Goal: Information Seeking & Learning: Learn about a topic

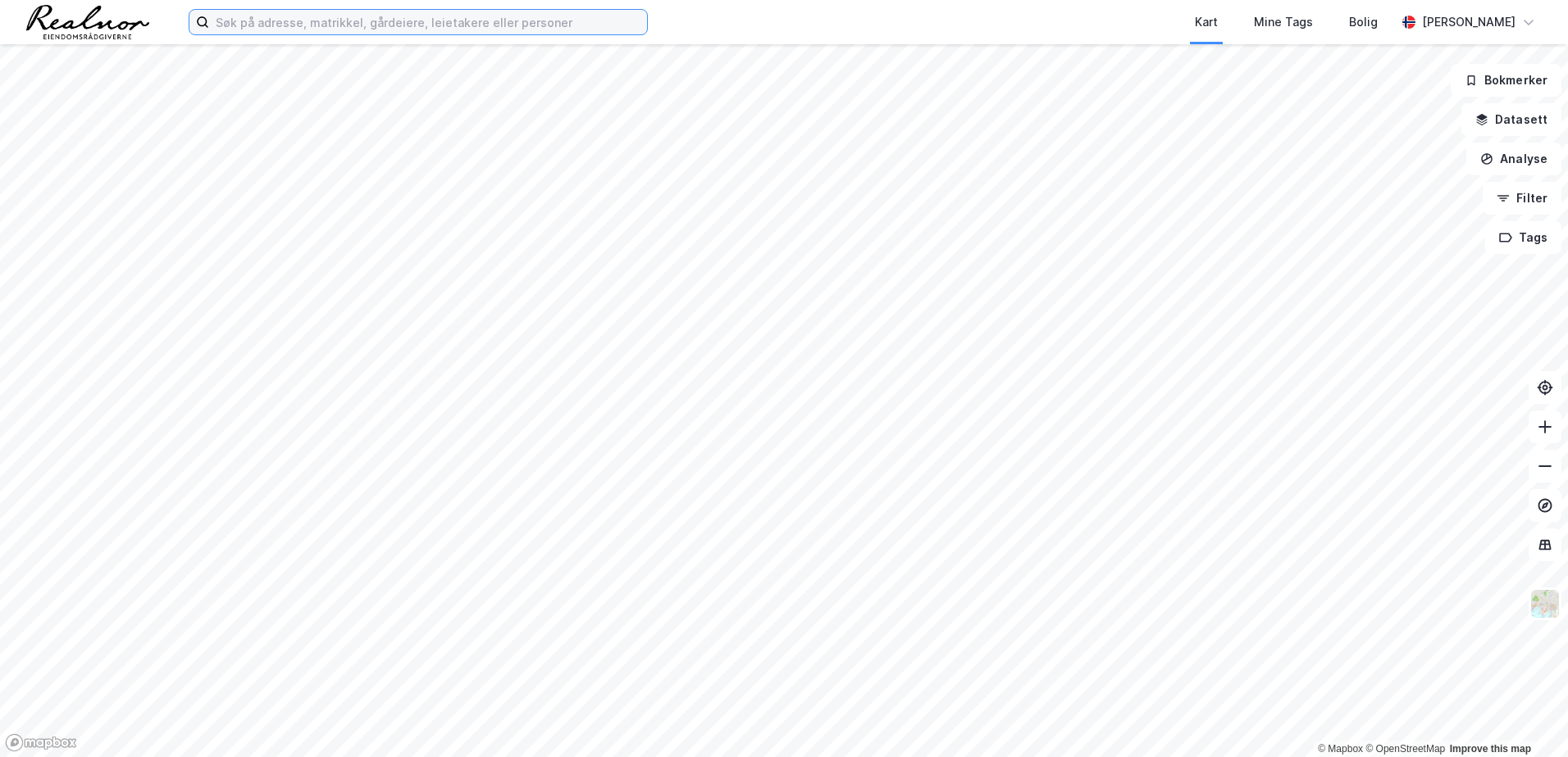
click at [442, 21] on input at bounding box center [427, 22] width 438 height 24
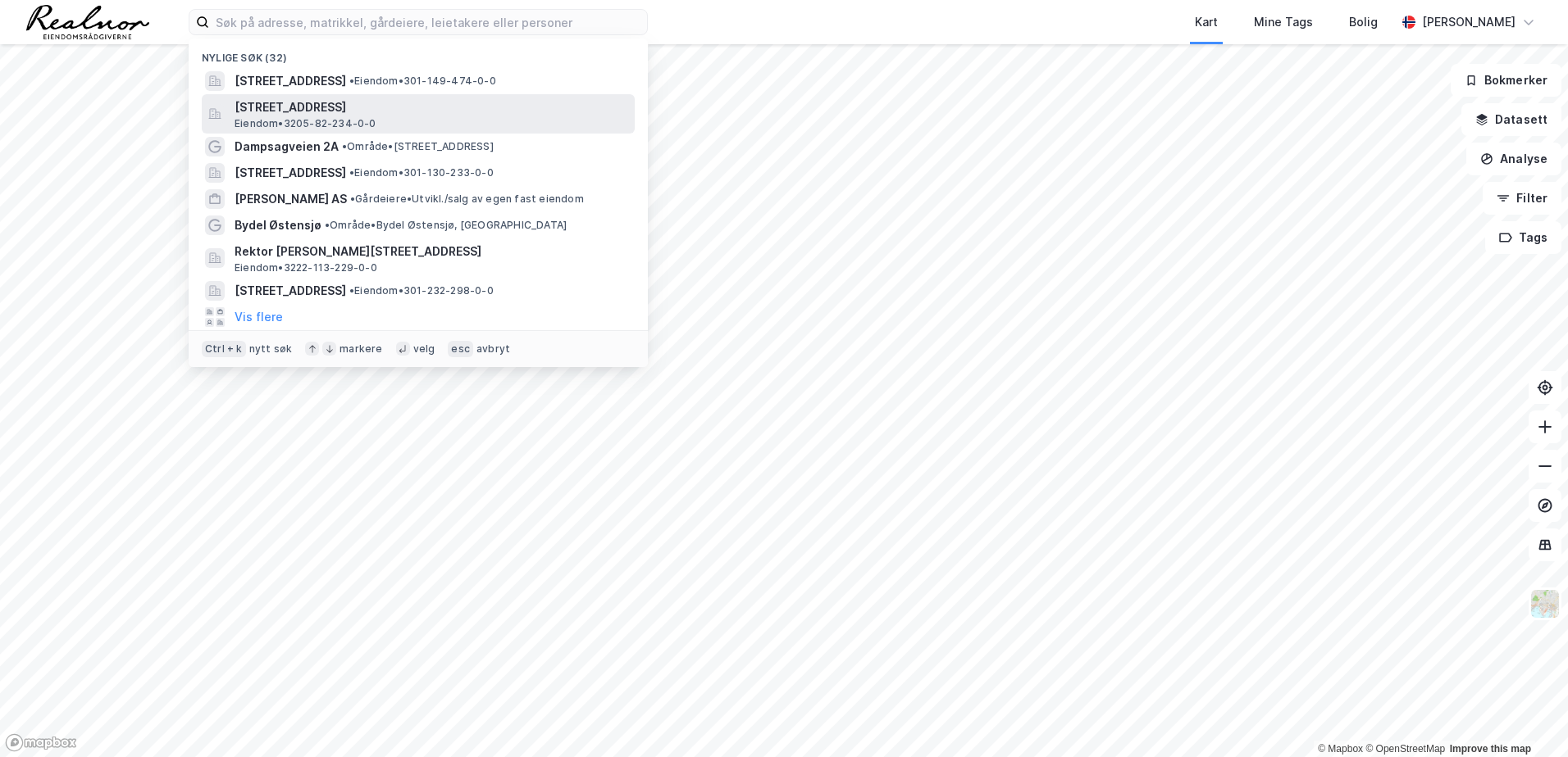
click at [384, 107] on span "[STREET_ADDRESS]" at bounding box center [431, 107] width 394 height 20
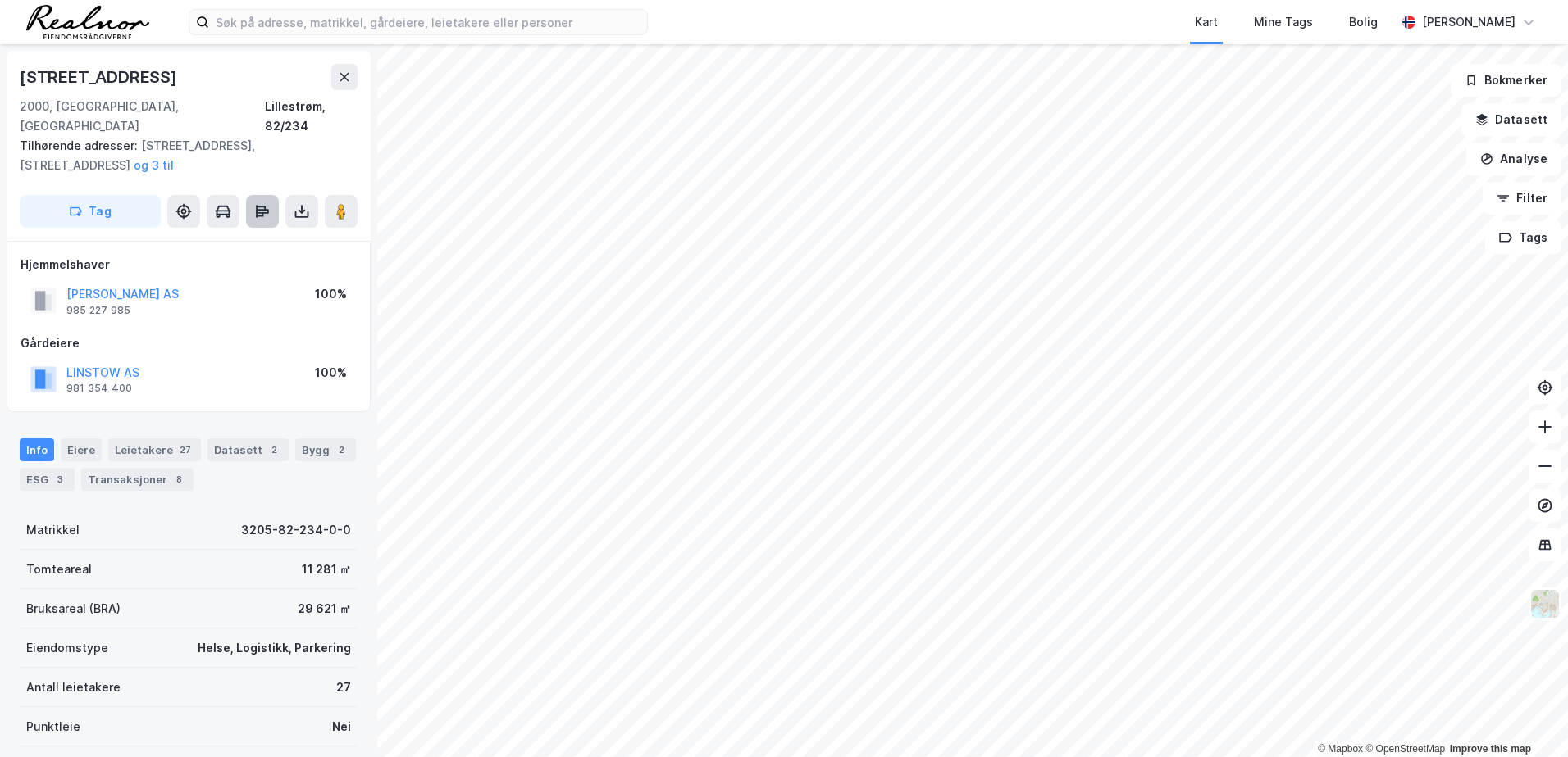
click at [258, 205] on icon at bounding box center [257, 211] width 2 height 13
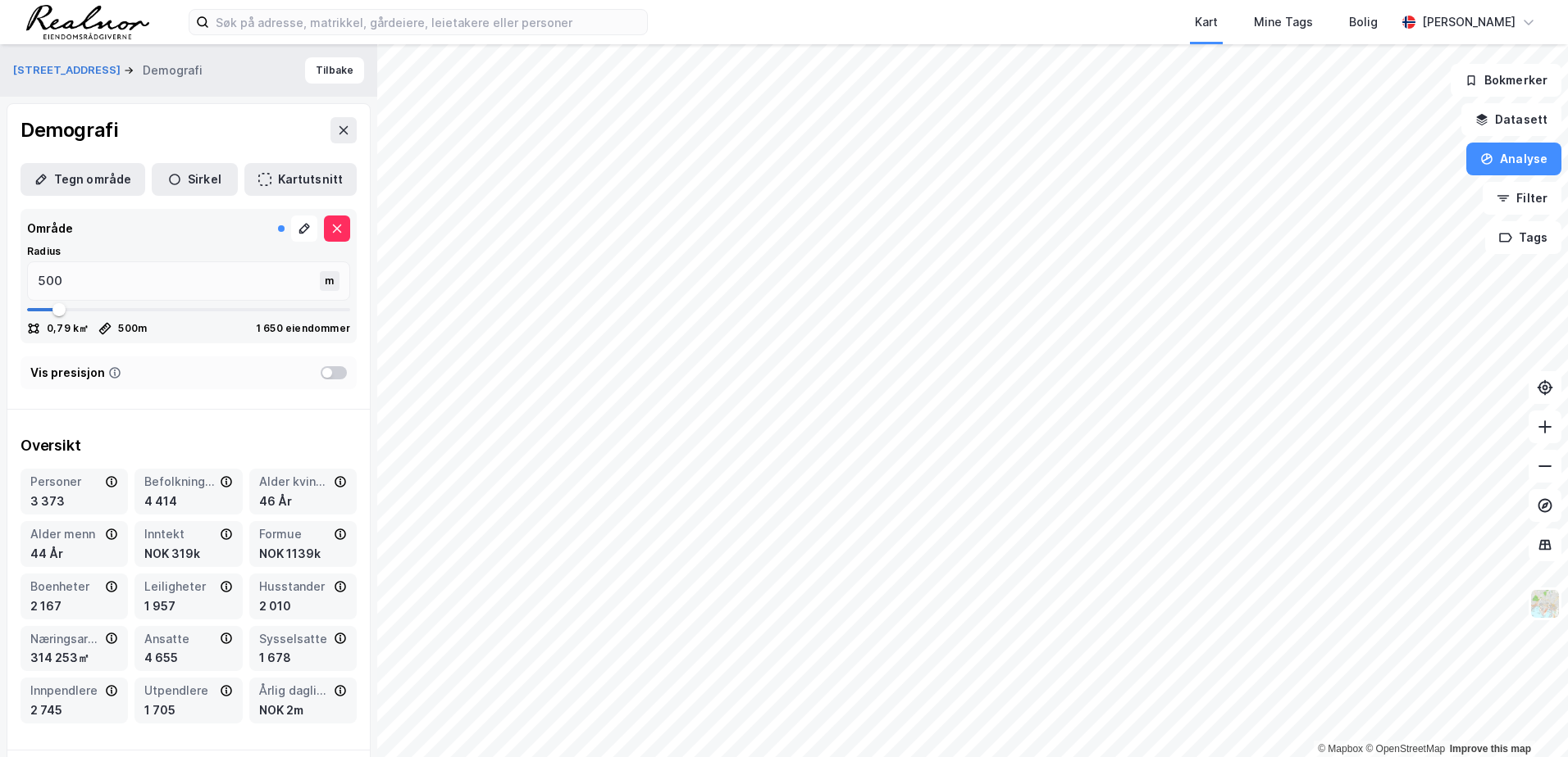
type input "608"
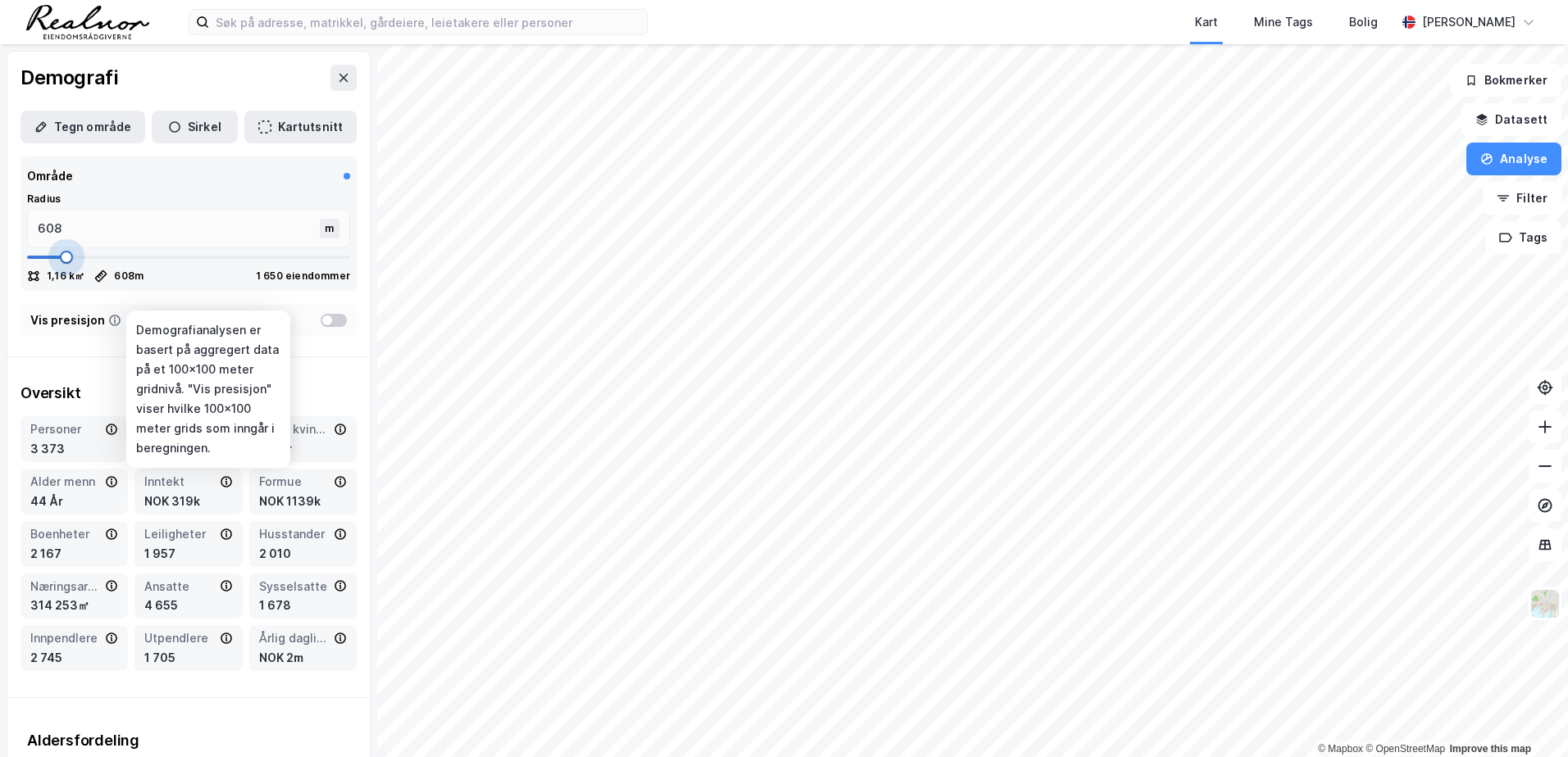
type input "634"
type input "753"
type input "977"
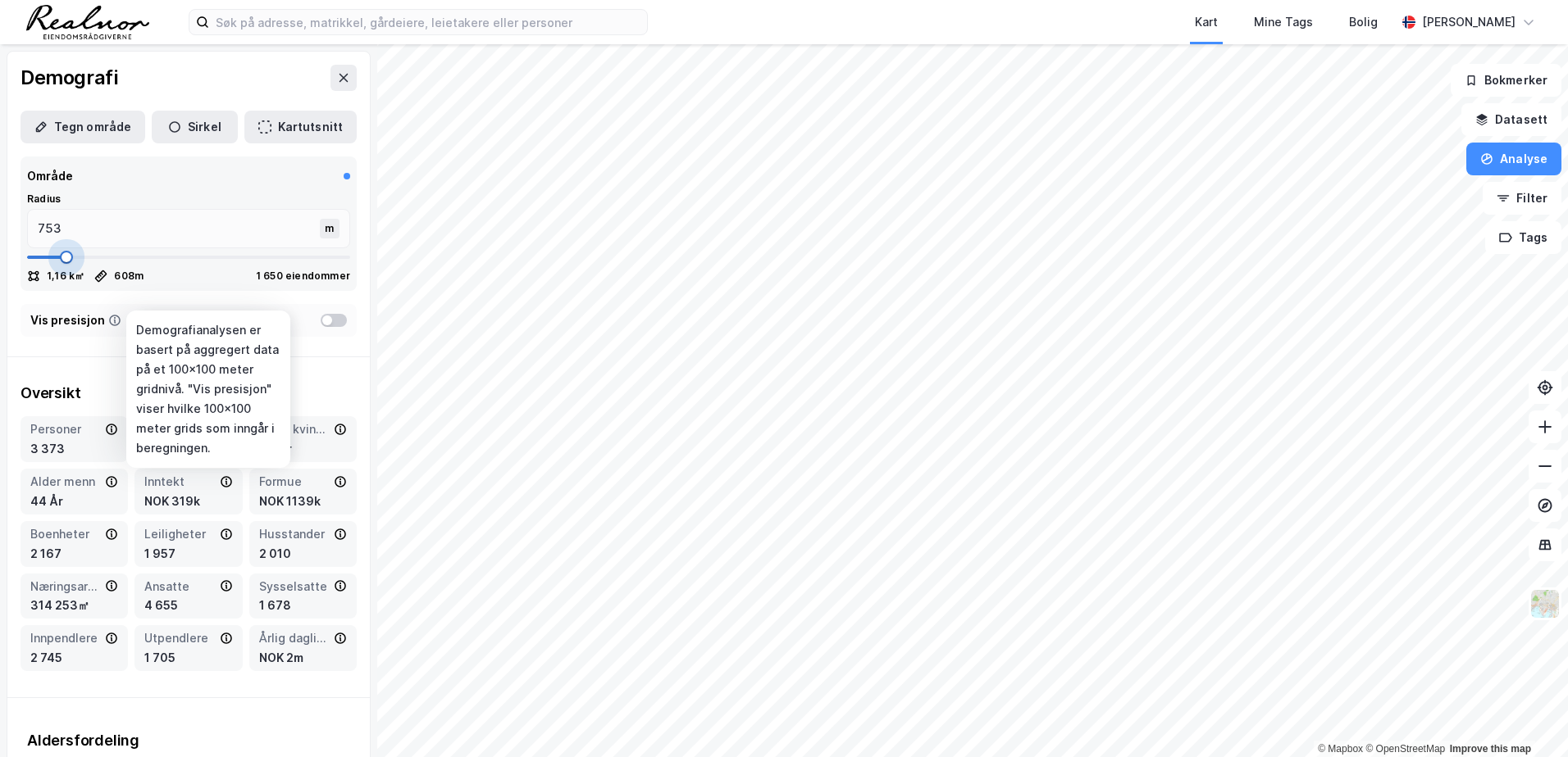
type input "1069"
type input "1294"
type input "1386"
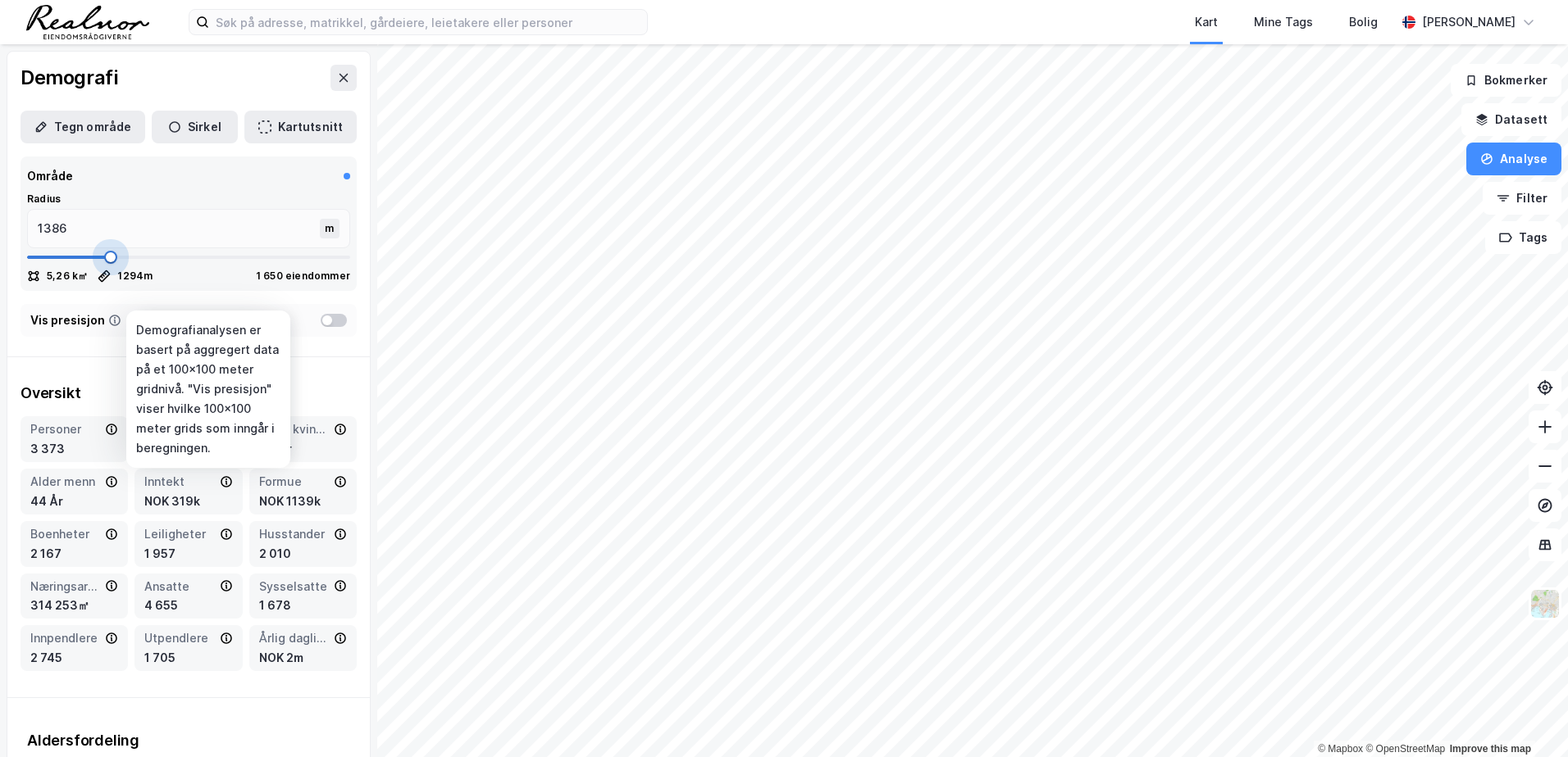
type input "1439"
type input "1518"
type input "1557"
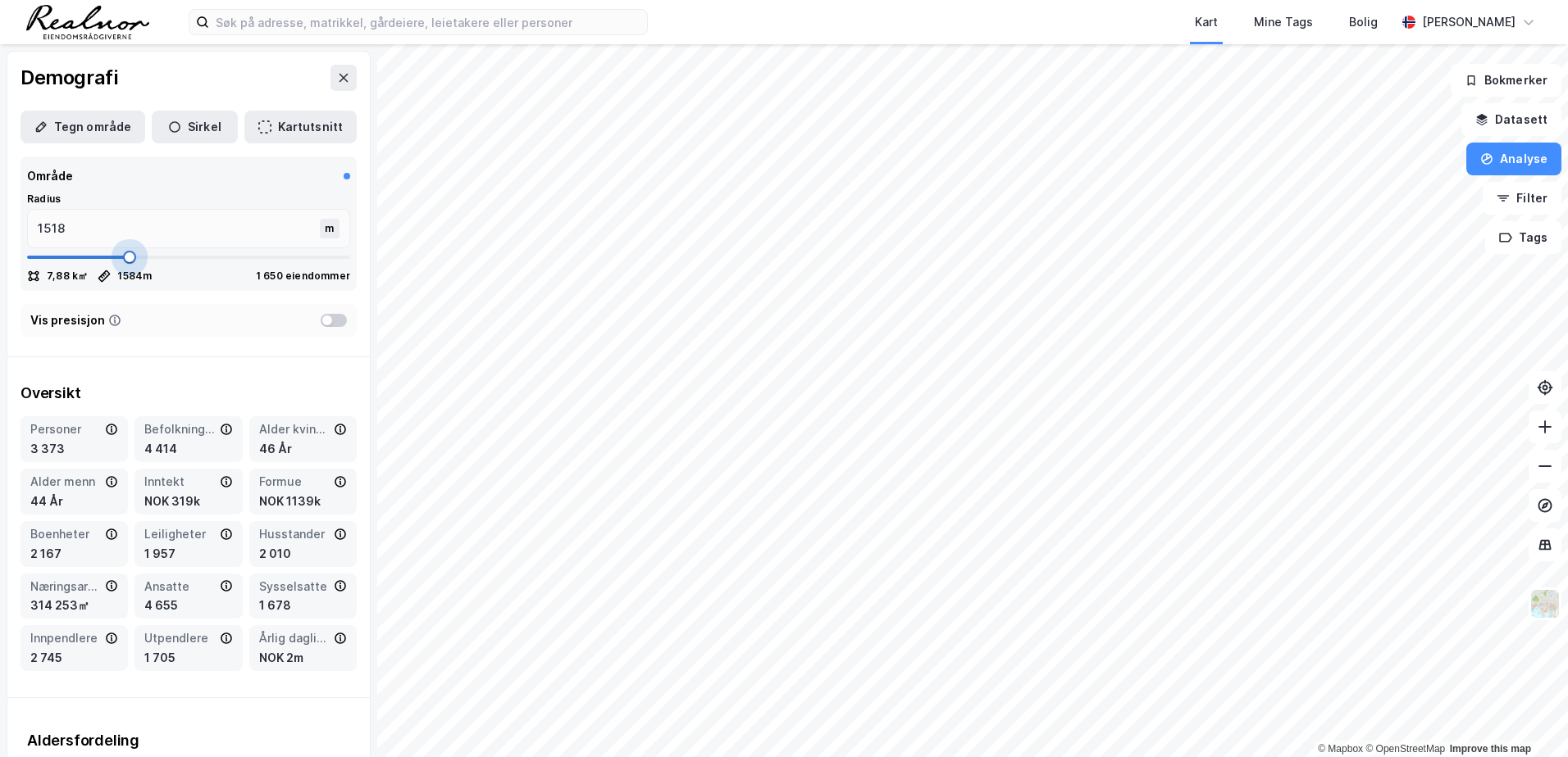
type input "1557"
type input "1584"
type input "1597"
type input "1610"
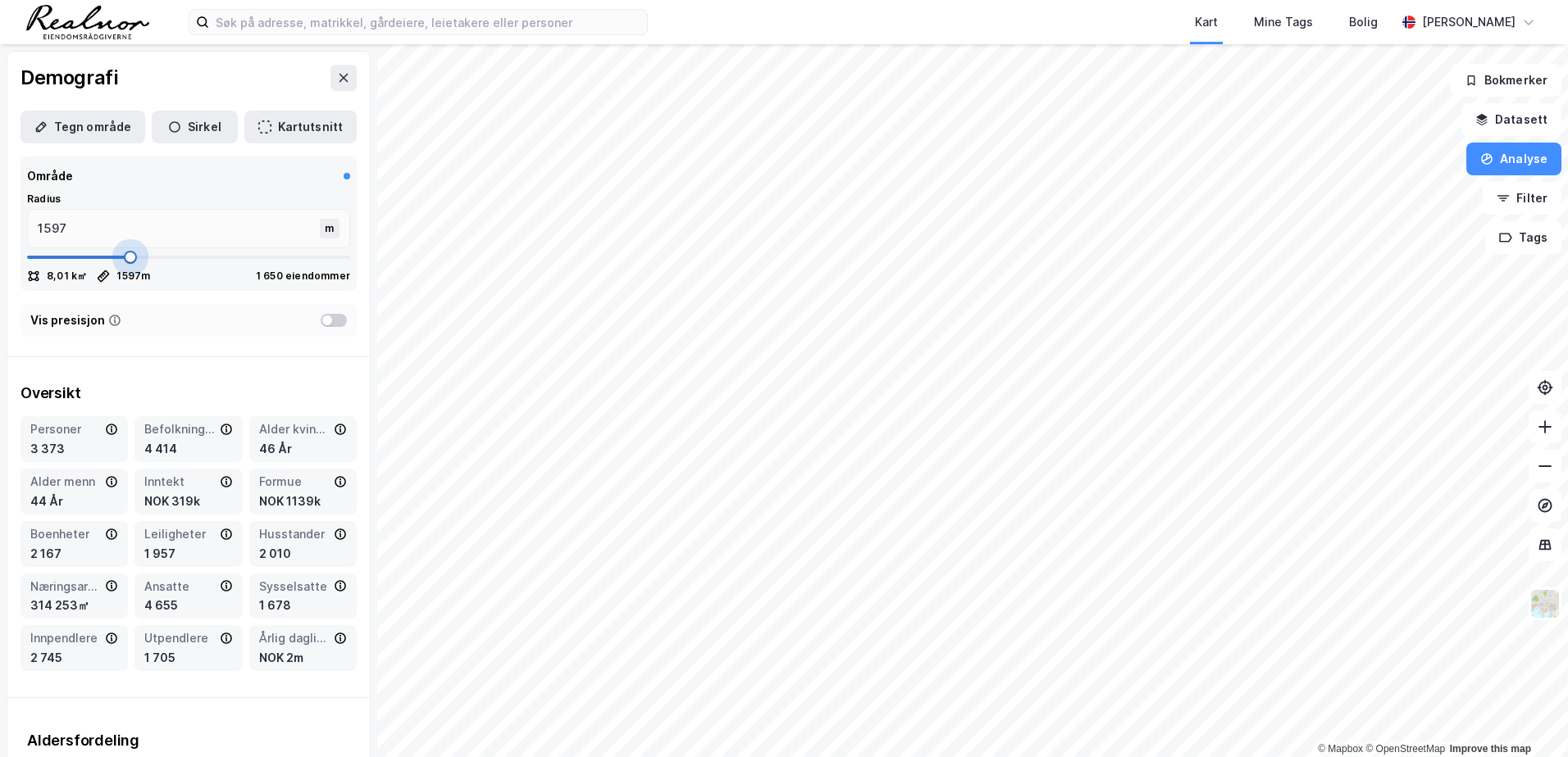
type input "1610"
type input "1623"
type input "1637"
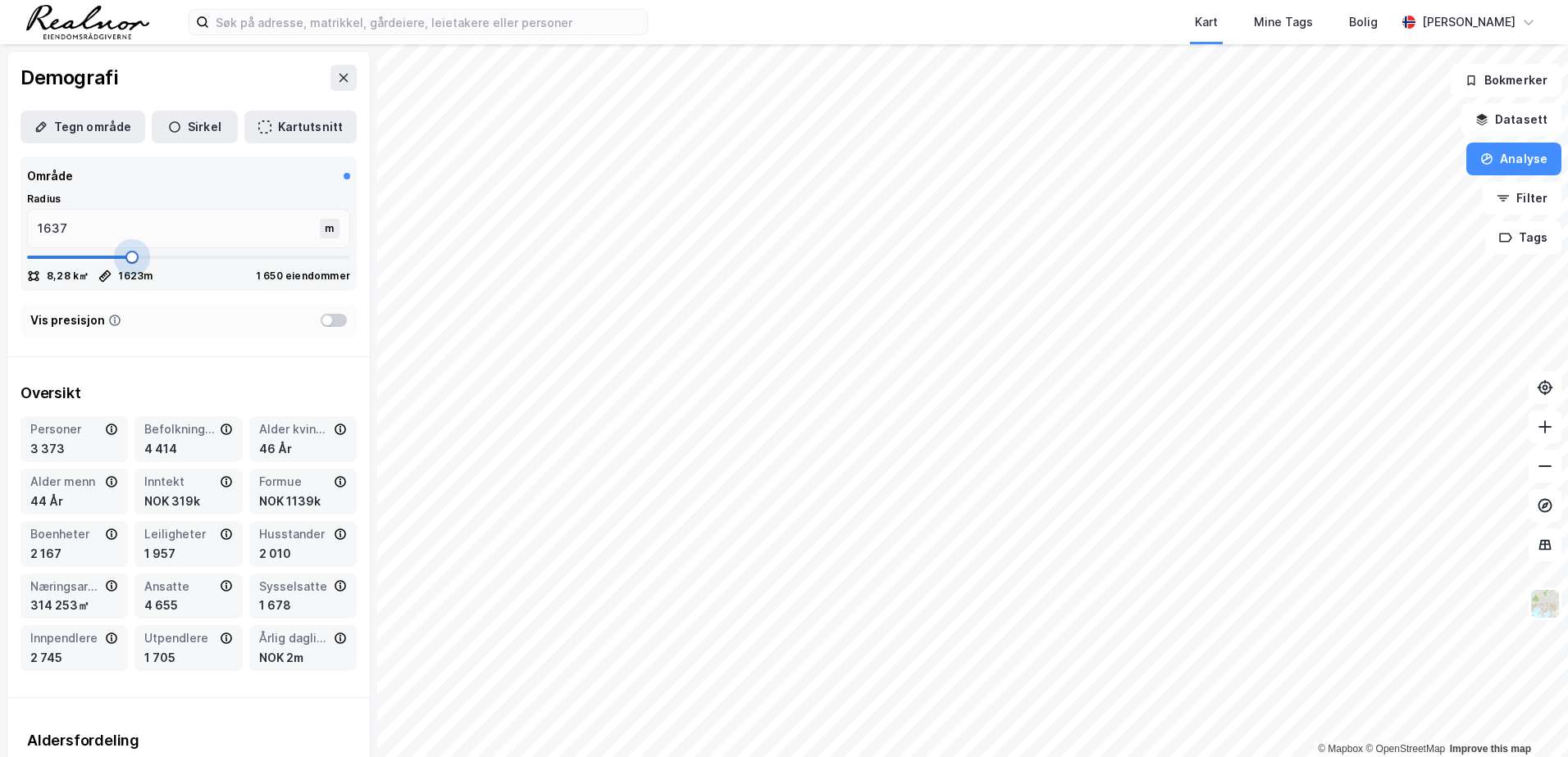
type input "1650"
type input "1663"
type input "1676"
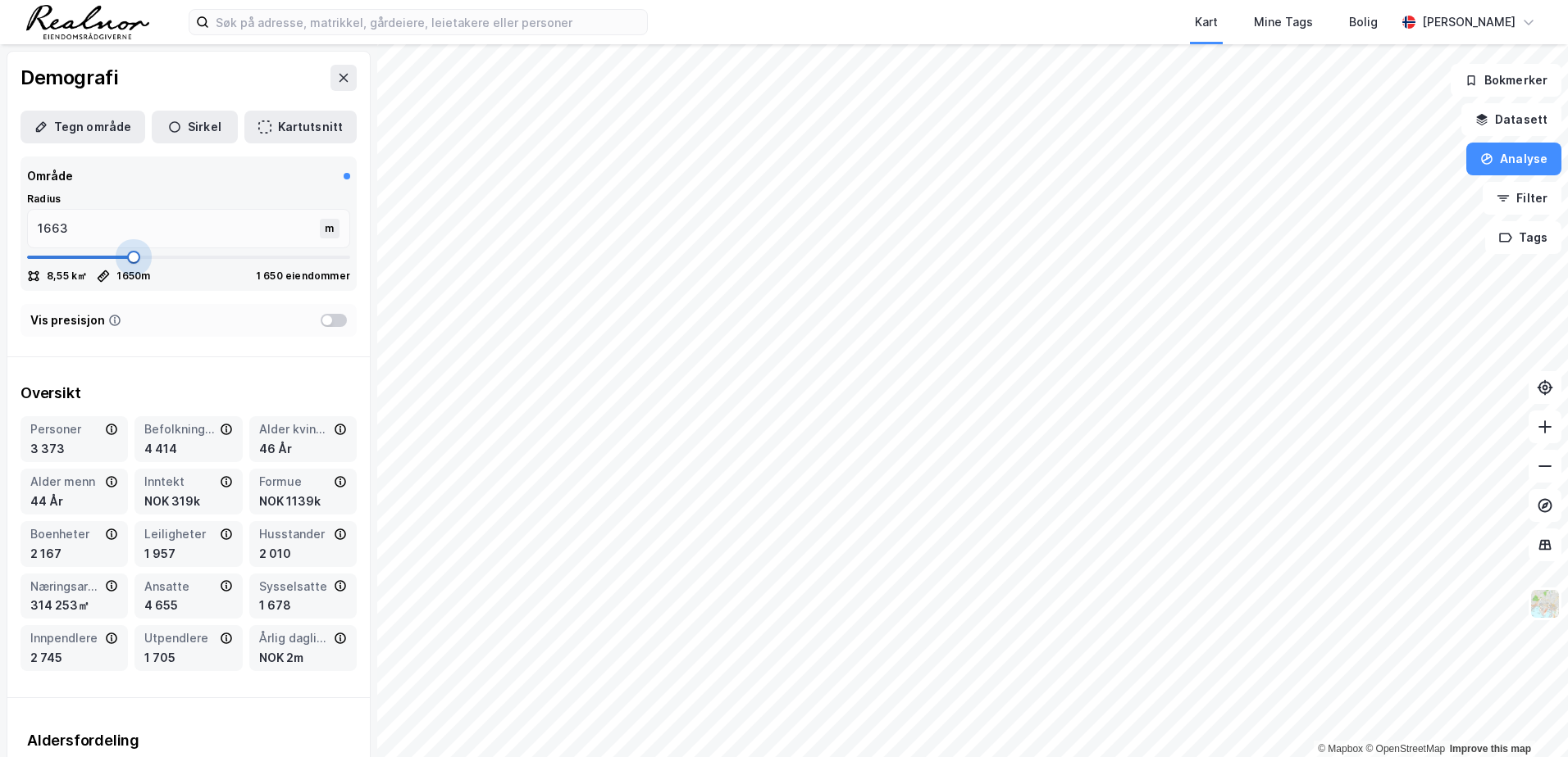
type input "1676"
drag, startPoint x: 65, startPoint y: 312, endPoint x: 131, endPoint y: 300, distance: 67.1
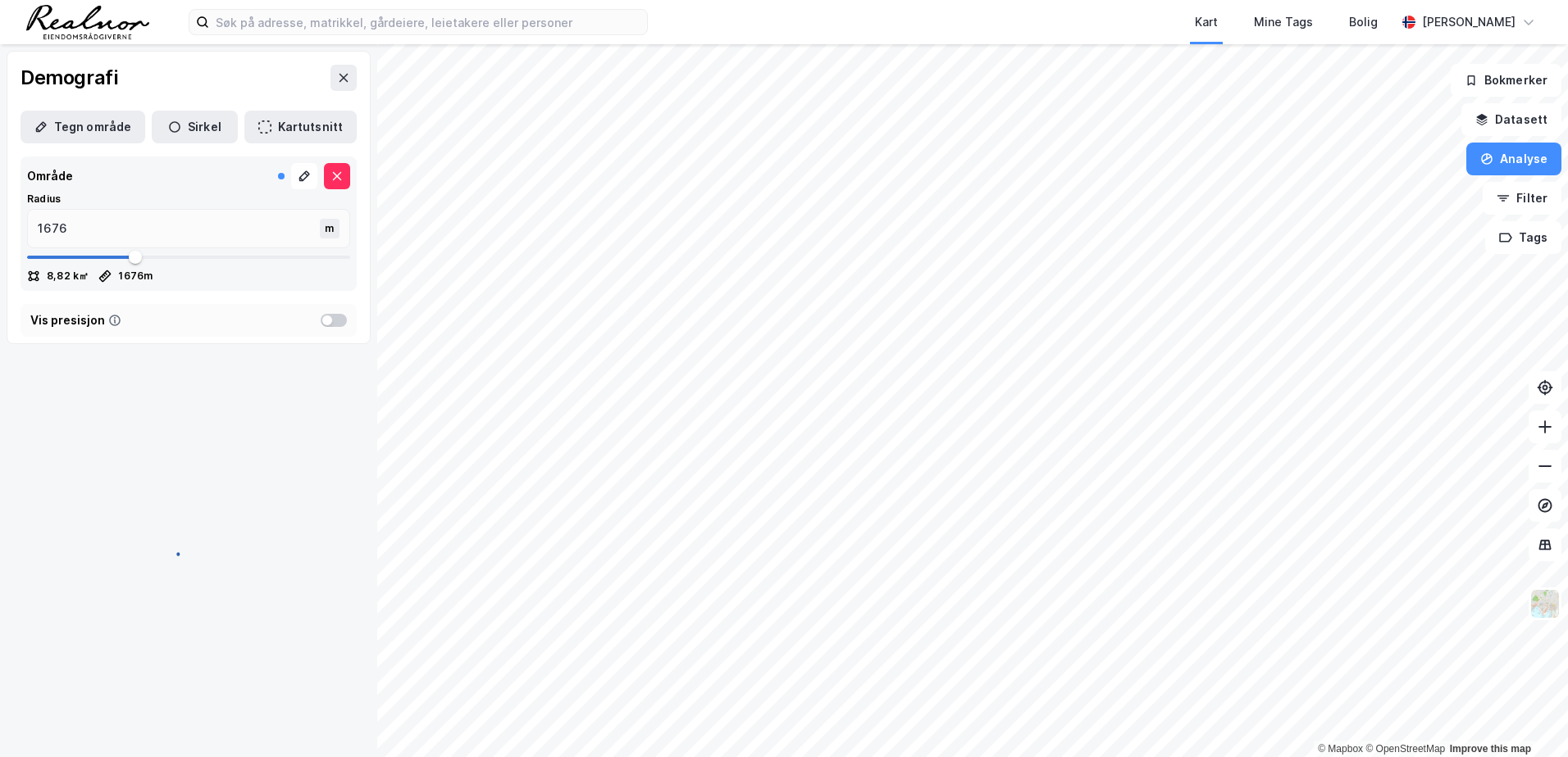
type input "1768"
type input "1795"
type input "1808"
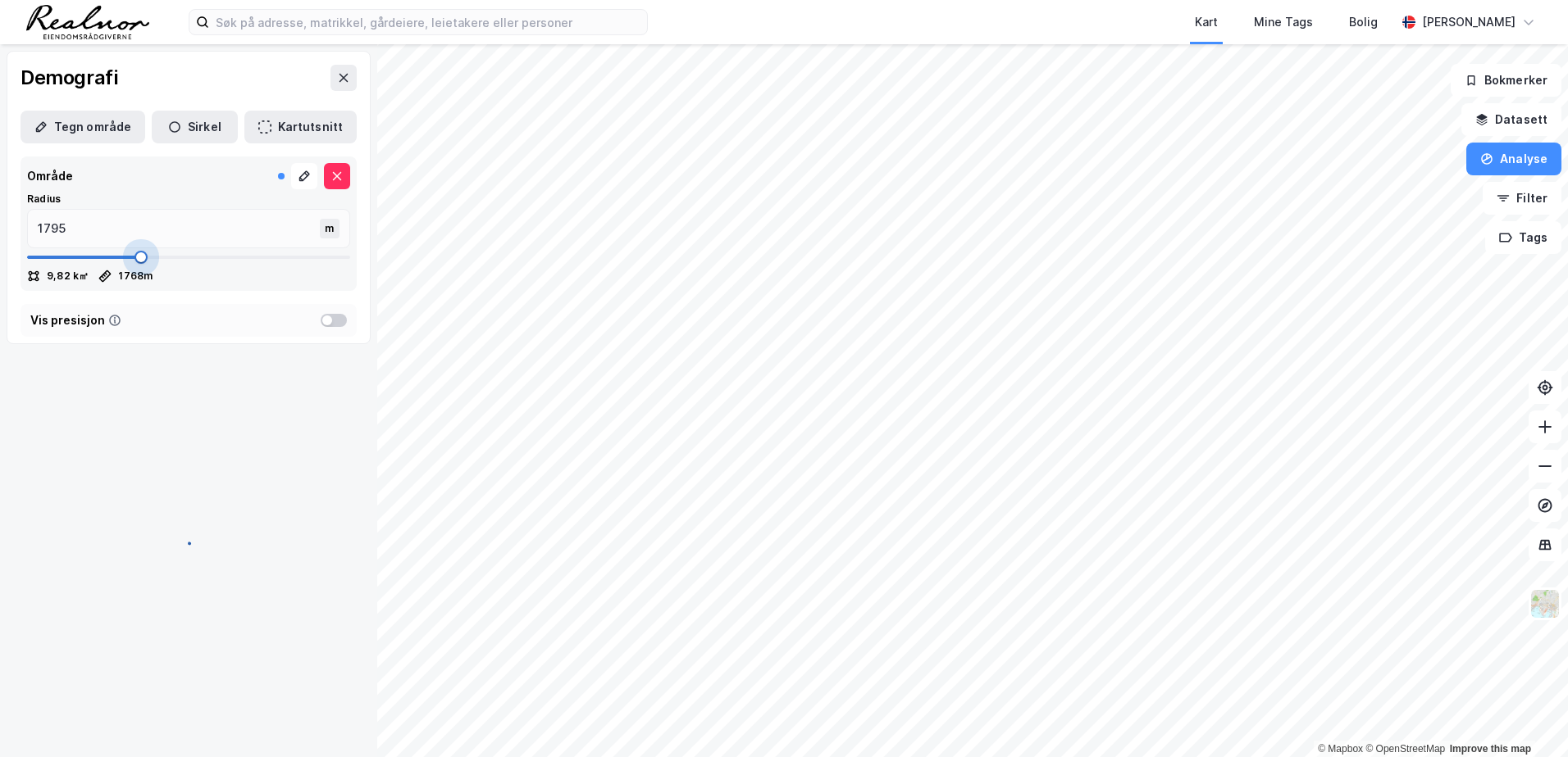
type input "1808"
type input "1821"
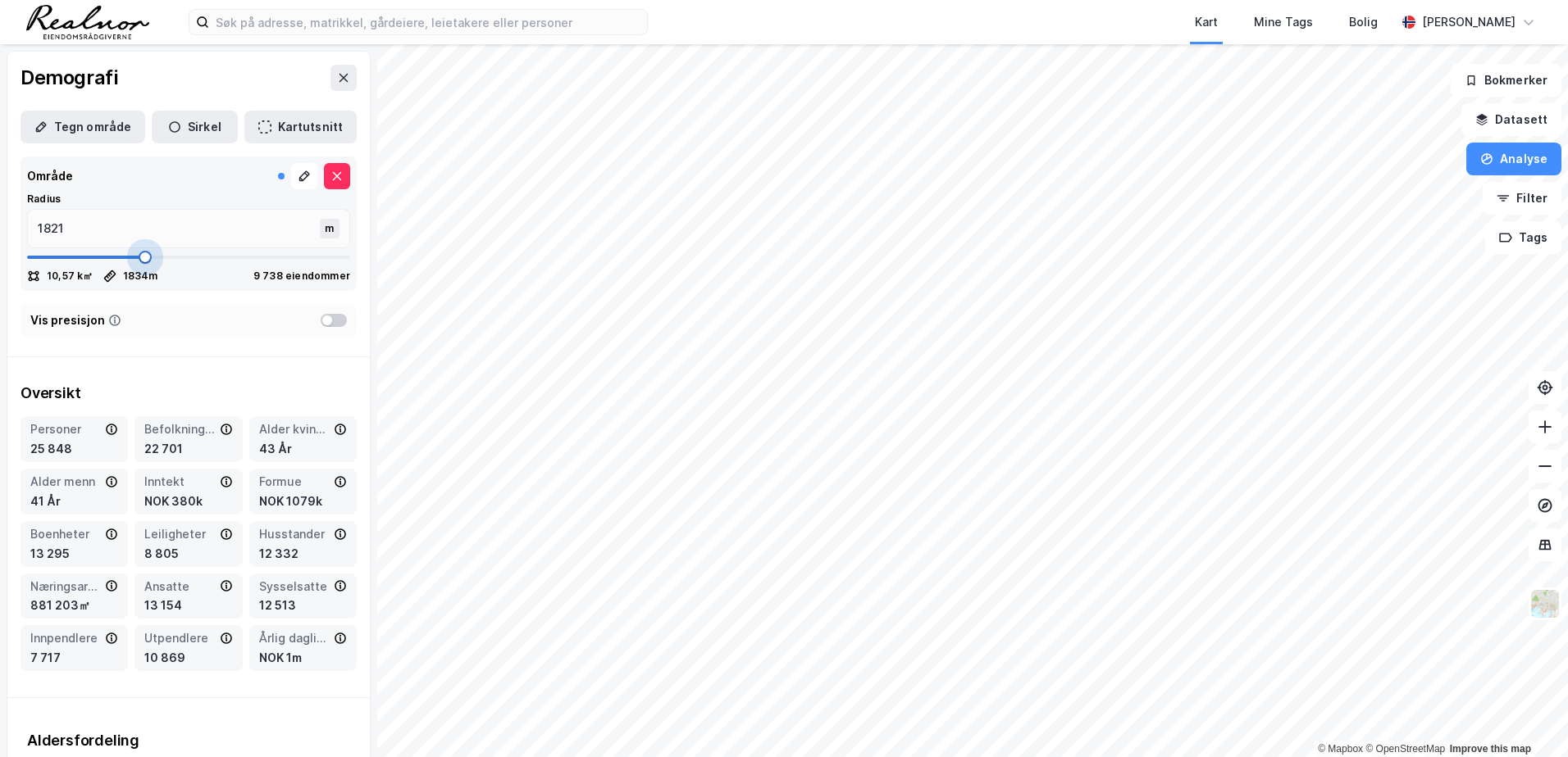
type input "1834"
type input "1848"
type input "1861"
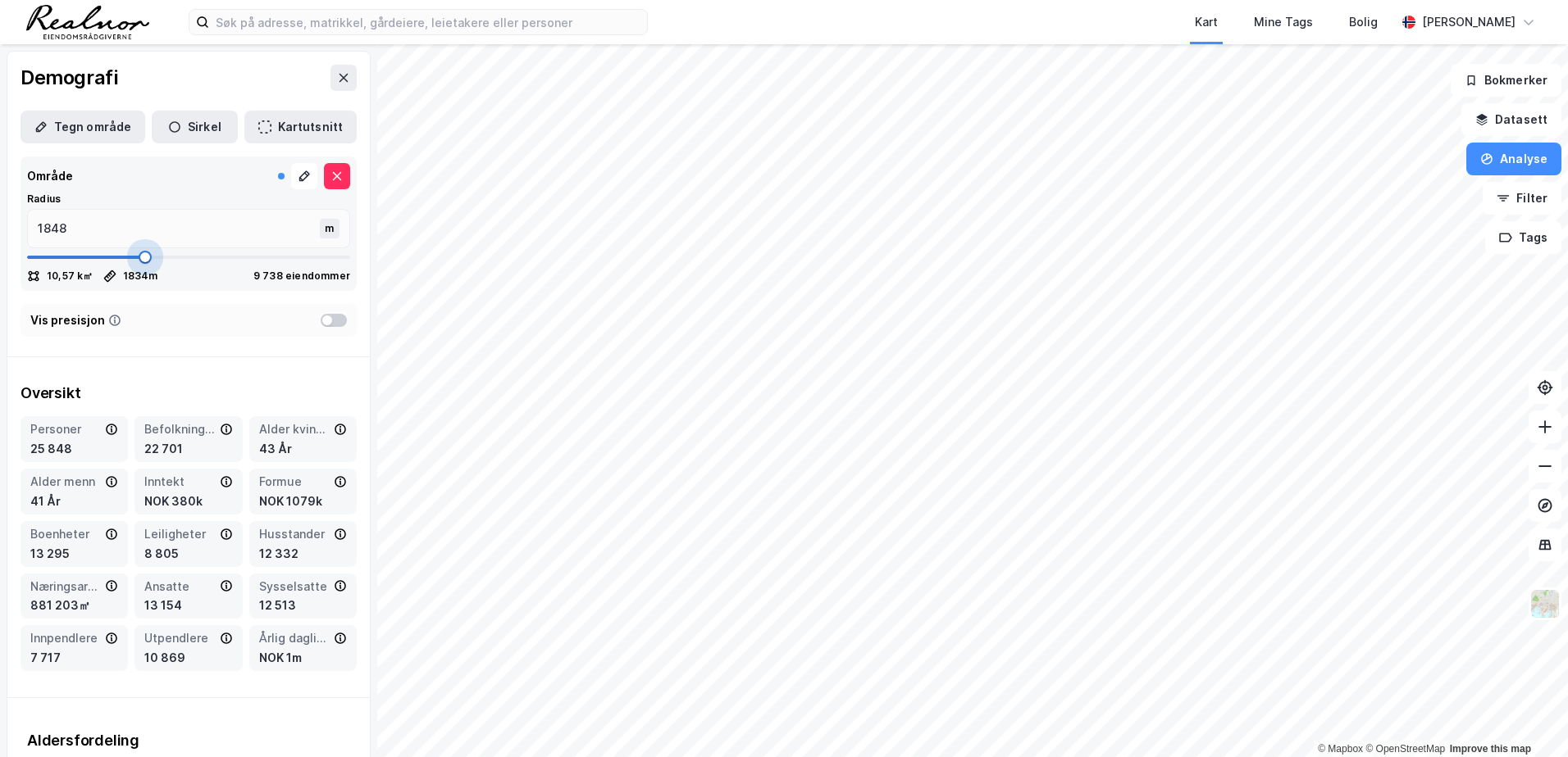
type input "1861"
type input "1874"
type input "1887"
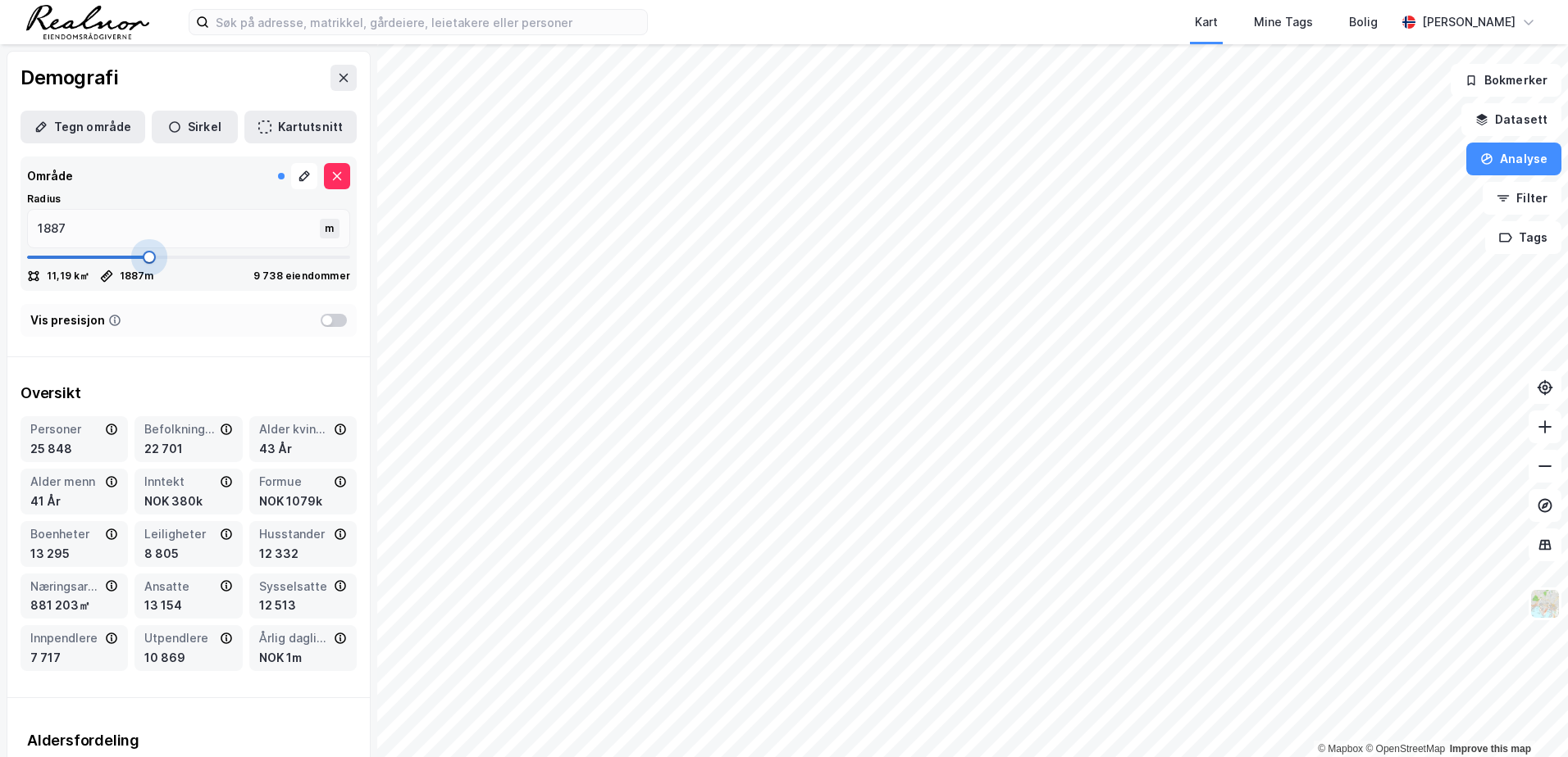
type input "1900"
type input "1914"
type input "1927"
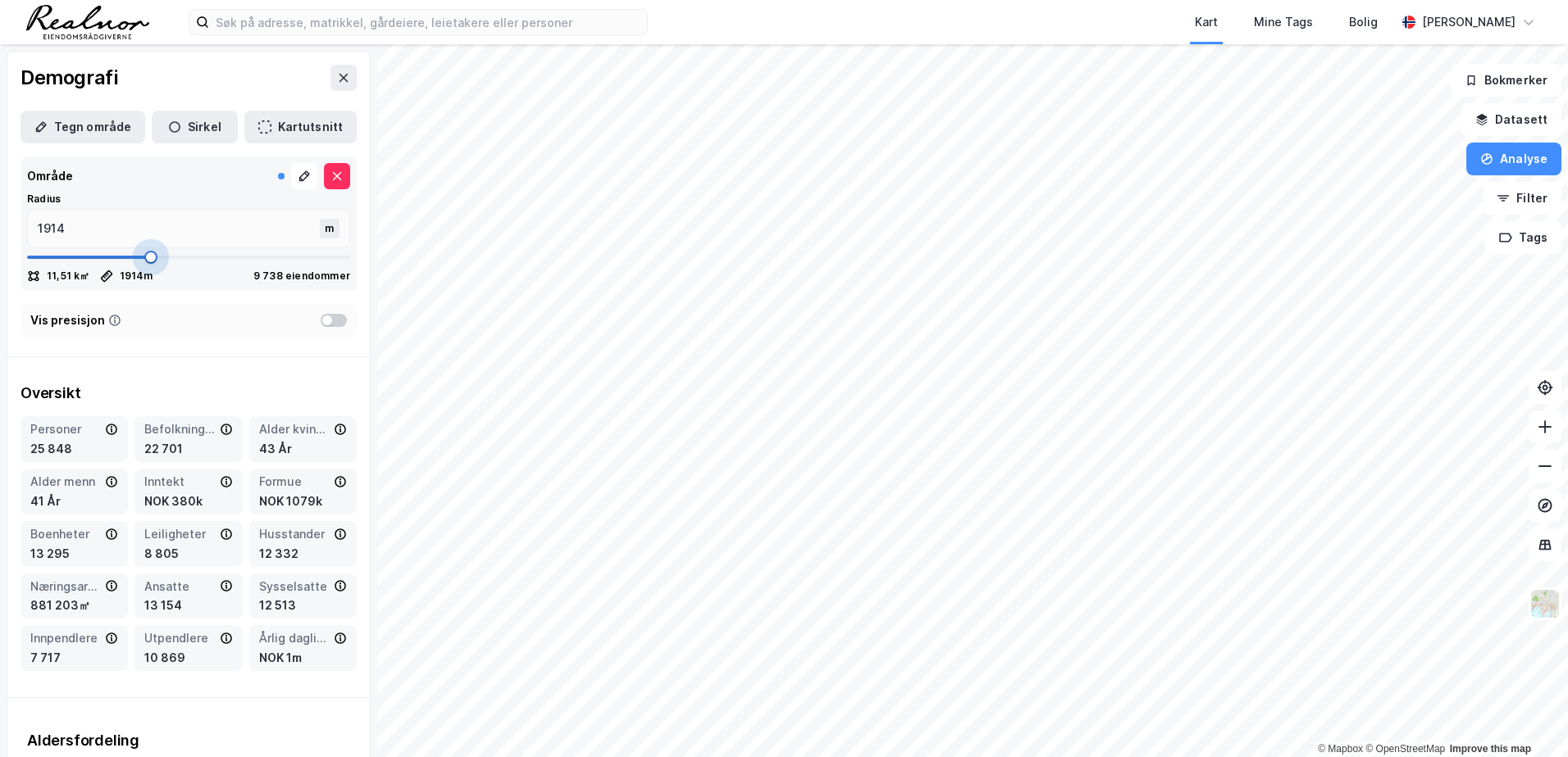
type input "1927"
type input "1940"
type input "1953"
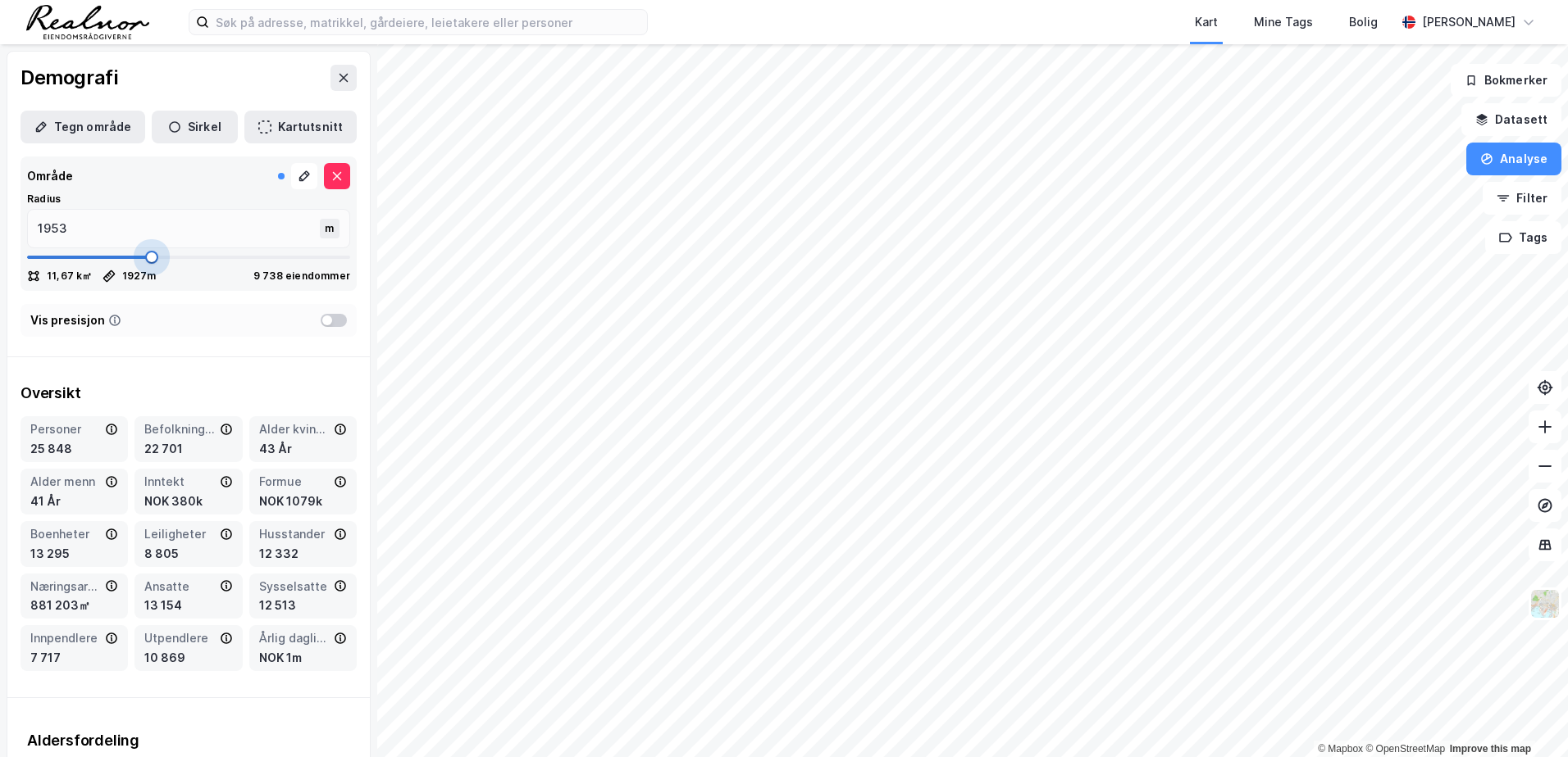
type input "1966"
type input "1979"
type input "1993"
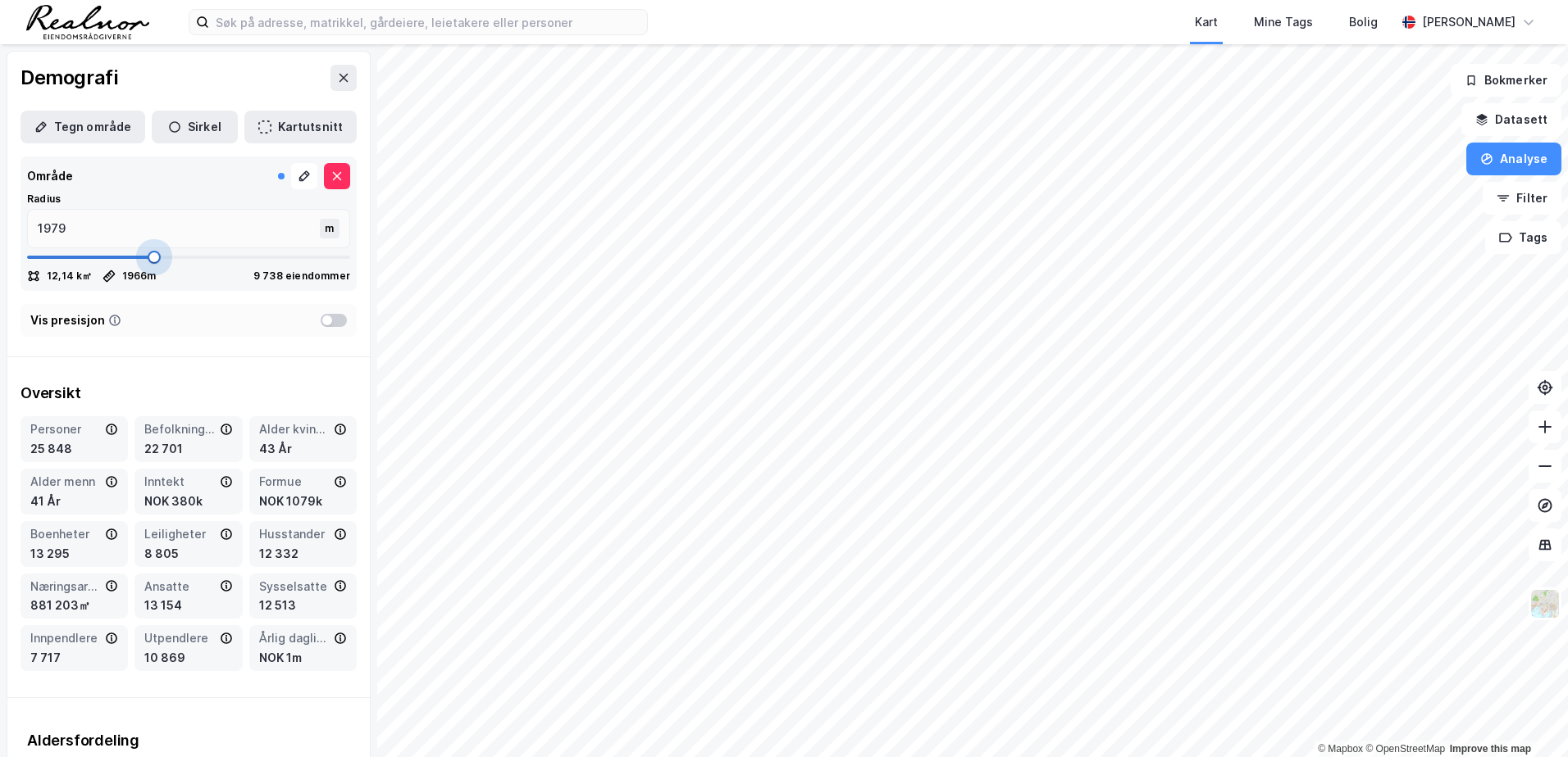
type input "1993"
type input "2006"
type input "2019"
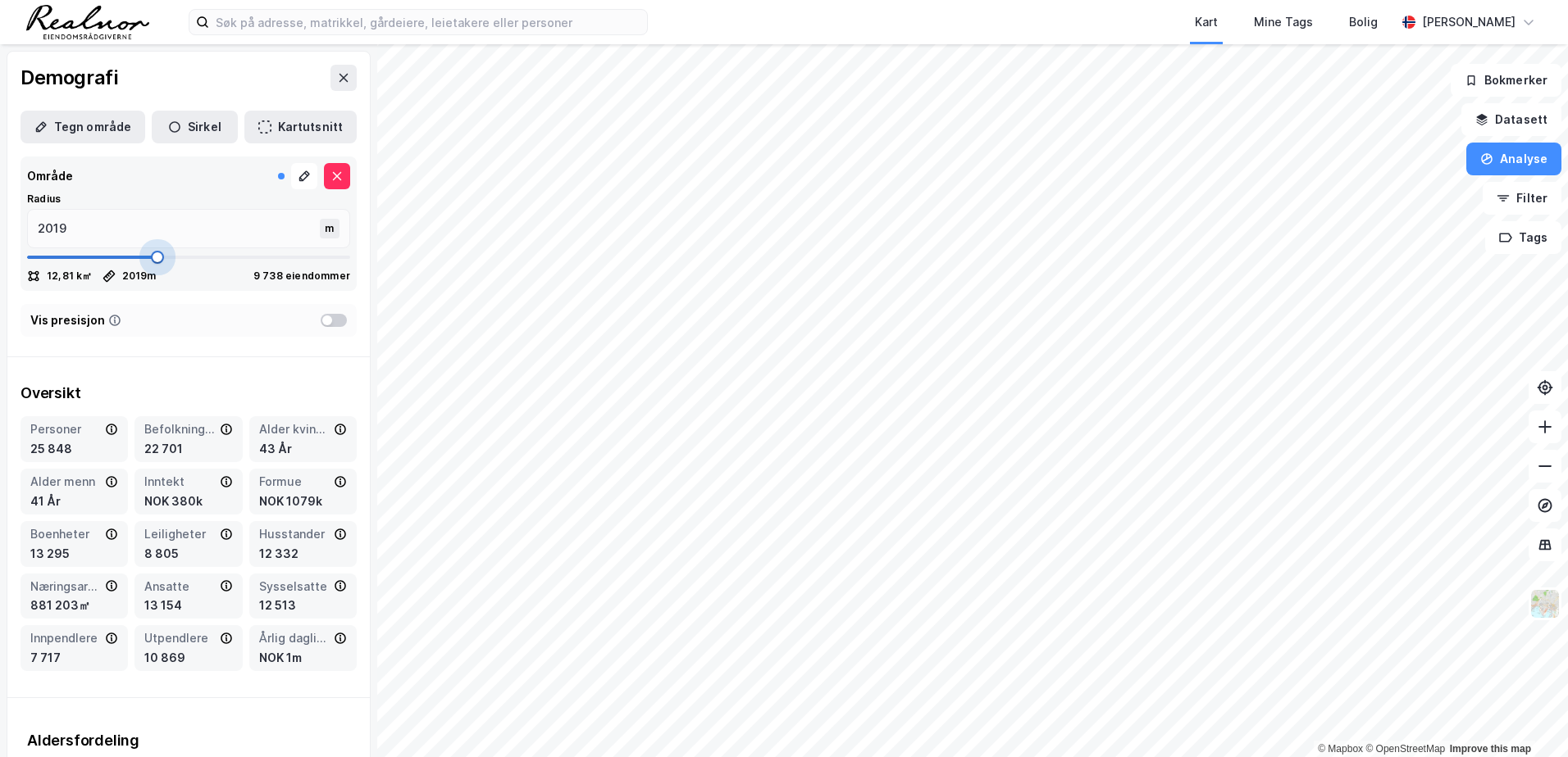
drag, startPoint x: 137, startPoint y: 260, endPoint x: 153, endPoint y: 255, distance: 16.8
click at [153, 255] on span at bounding box center [157, 257] width 13 height 13
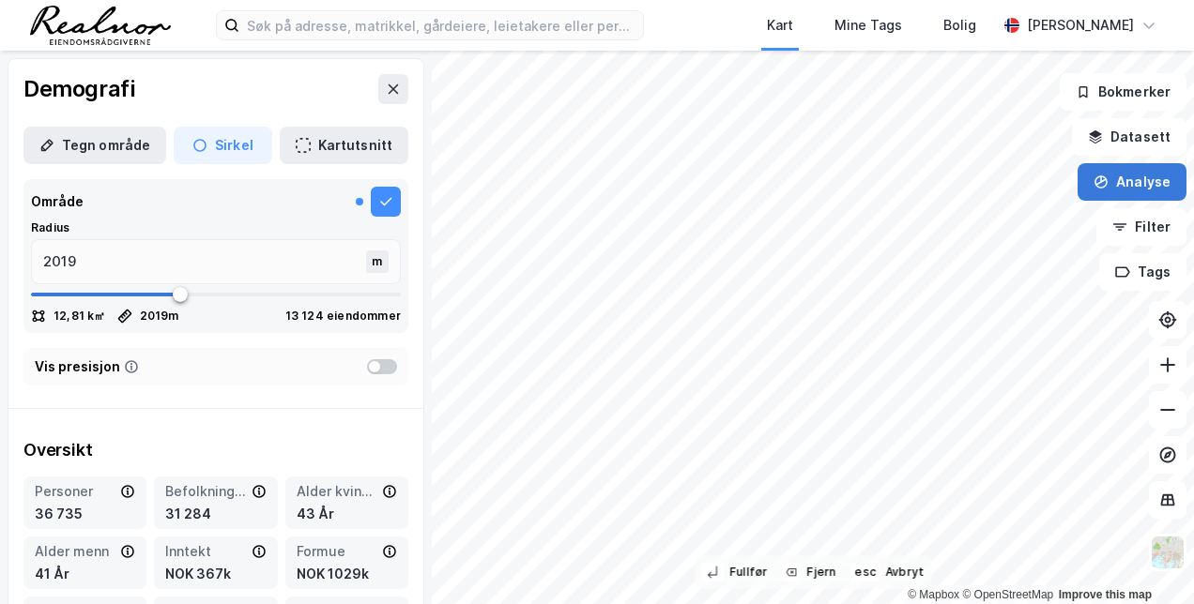
click at [1147, 168] on button "Analyse" at bounding box center [1132, 182] width 109 height 38
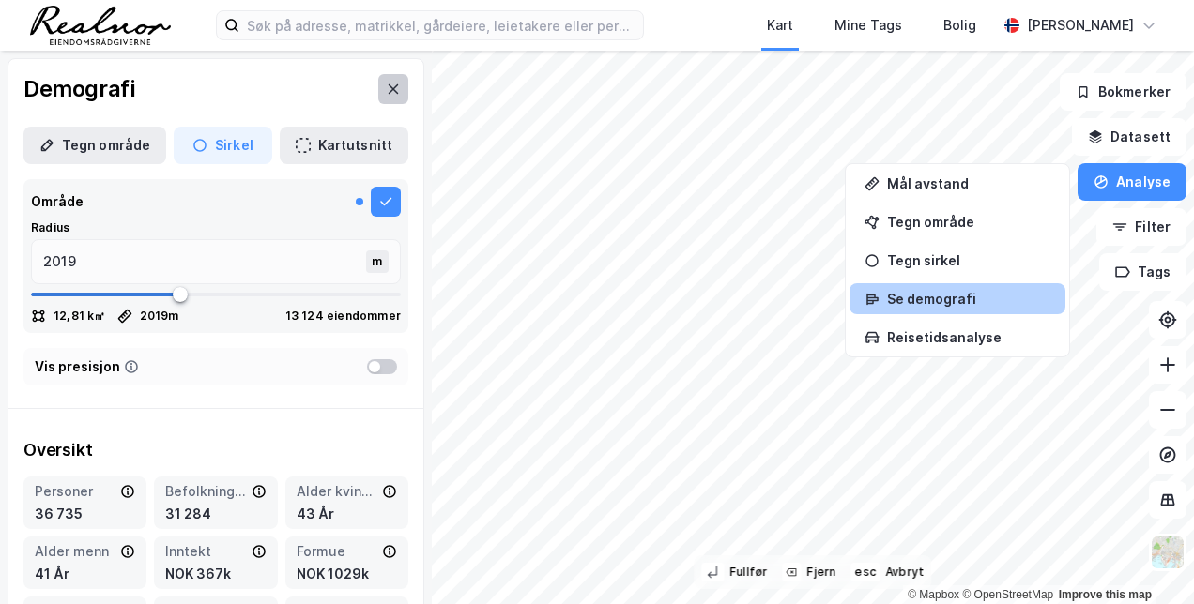
click at [378, 81] on button at bounding box center [393, 89] width 30 height 30
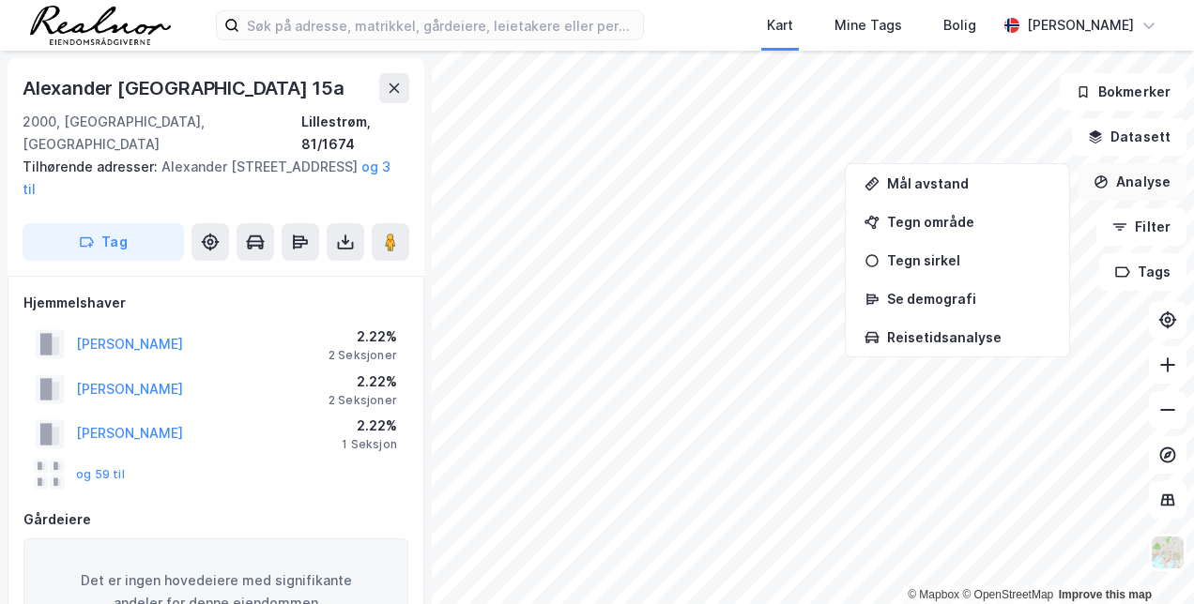
click at [1122, 181] on button "Analyse" at bounding box center [1132, 182] width 109 height 38
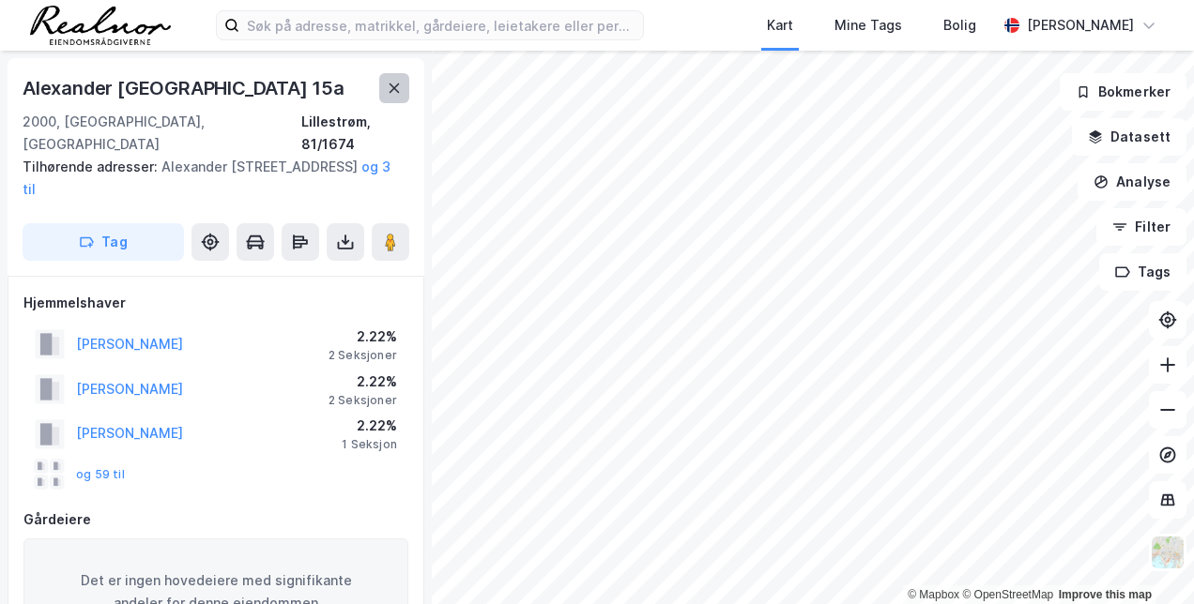
click at [386, 78] on button at bounding box center [394, 88] width 30 height 30
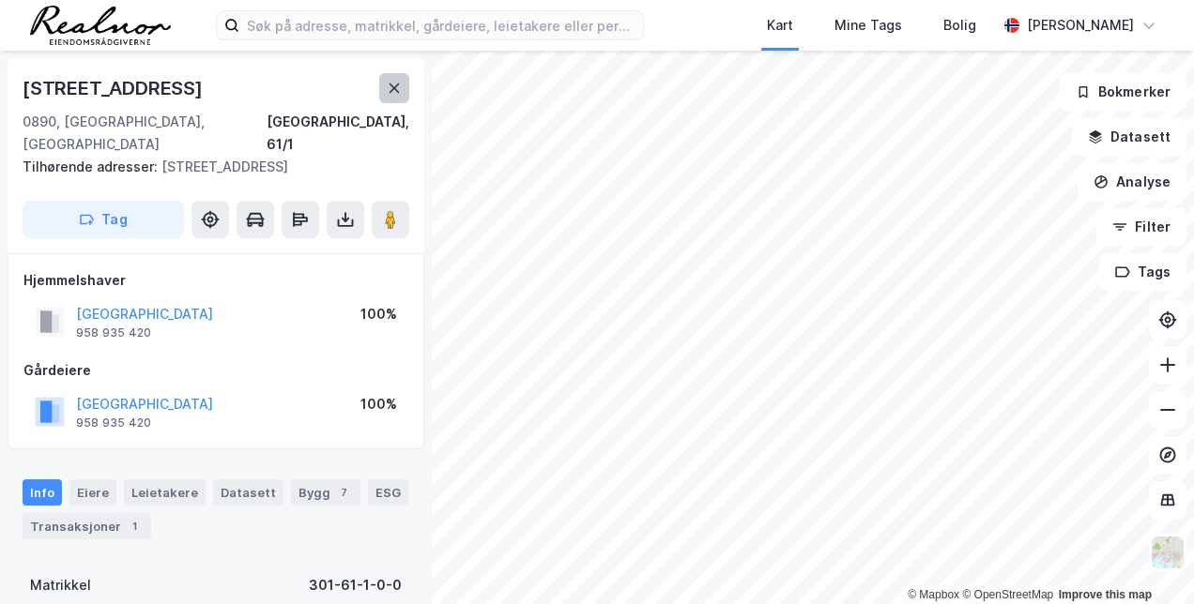
click at [396, 96] on button at bounding box center [394, 88] width 30 height 30
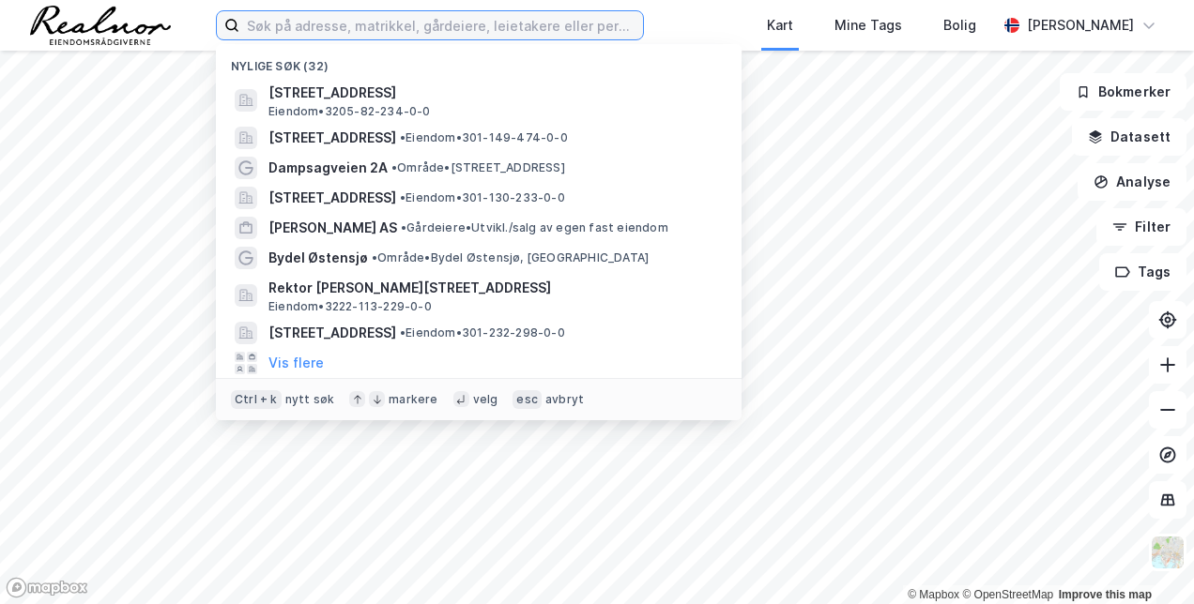
click at [481, 32] on input at bounding box center [441, 25] width 404 height 28
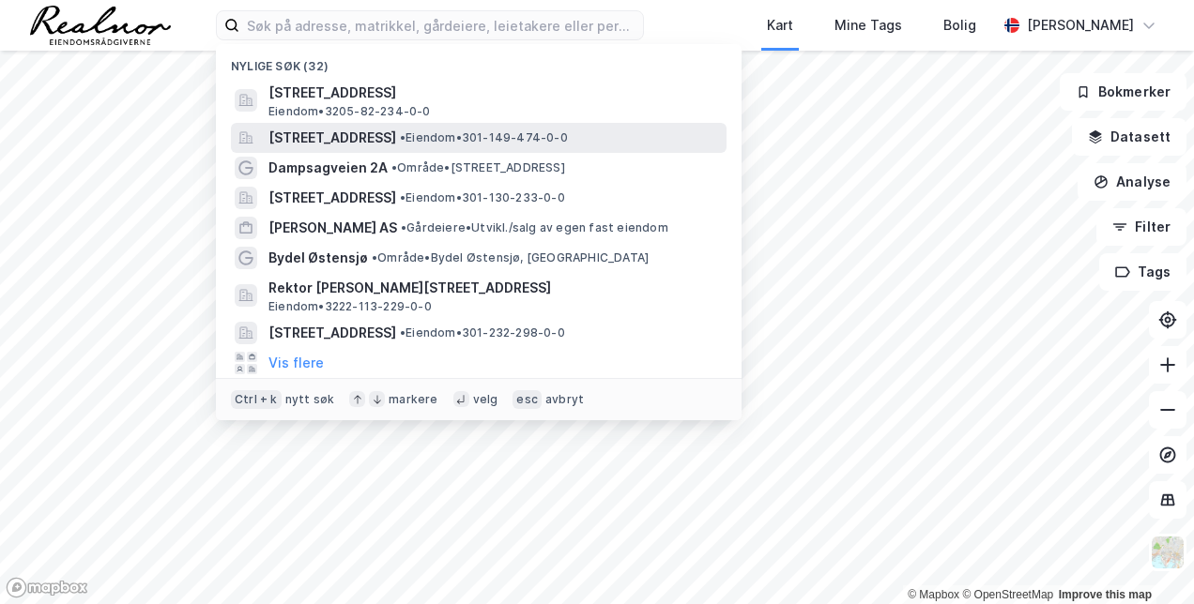
click at [396, 144] on span "[STREET_ADDRESS]" at bounding box center [332, 138] width 128 height 23
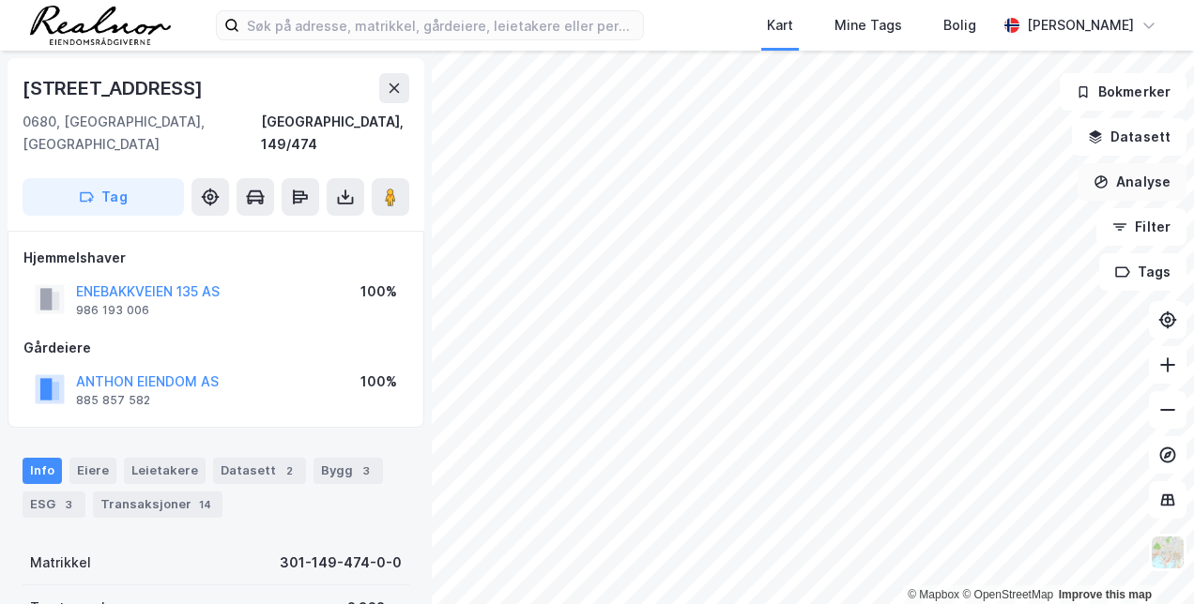
click at [1134, 199] on button "Analyse" at bounding box center [1132, 182] width 109 height 38
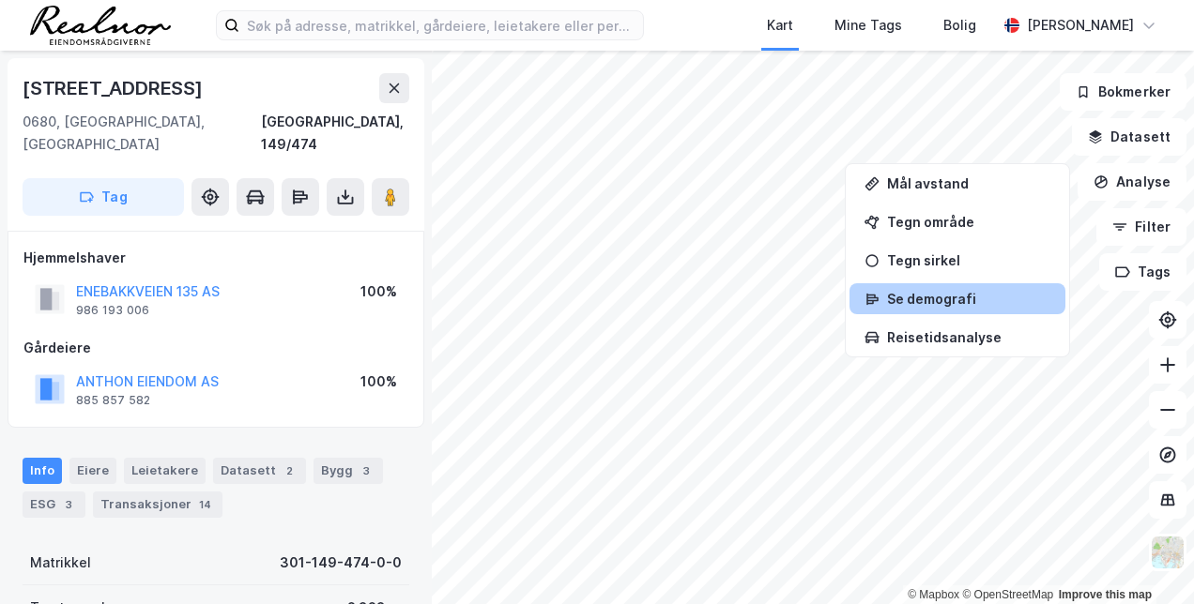
click at [984, 312] on div "Se demografi" at bounding box center [957, 298] width 216 height 31
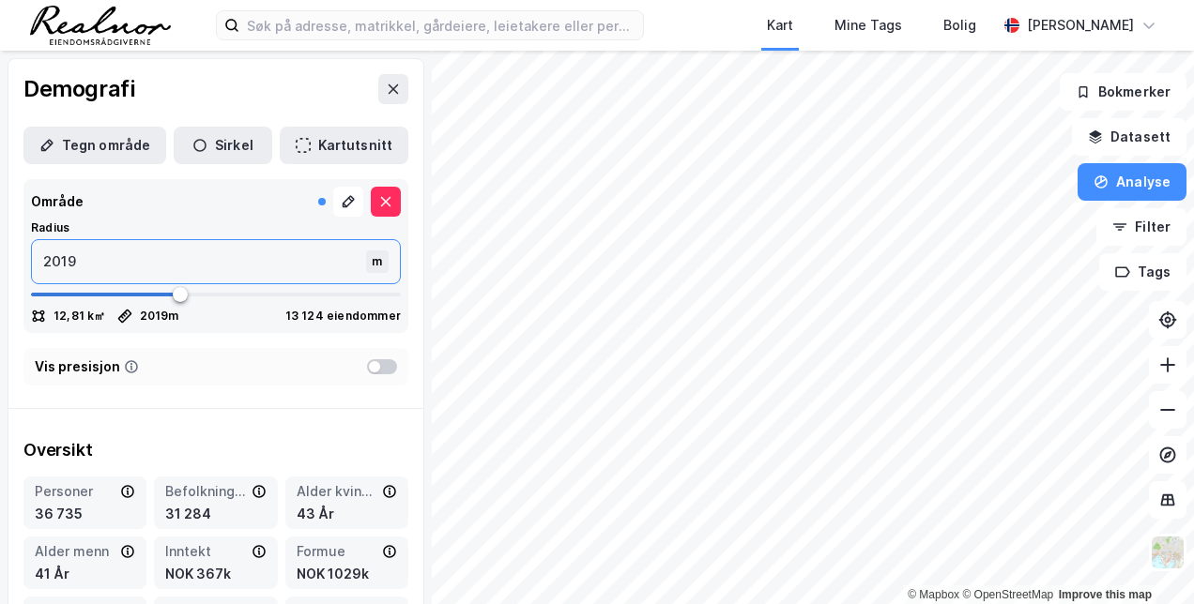
click at [181, 272] on input "2019" at bounding box center [201, 261] width 338 height 43
type input "201"
type input "20"
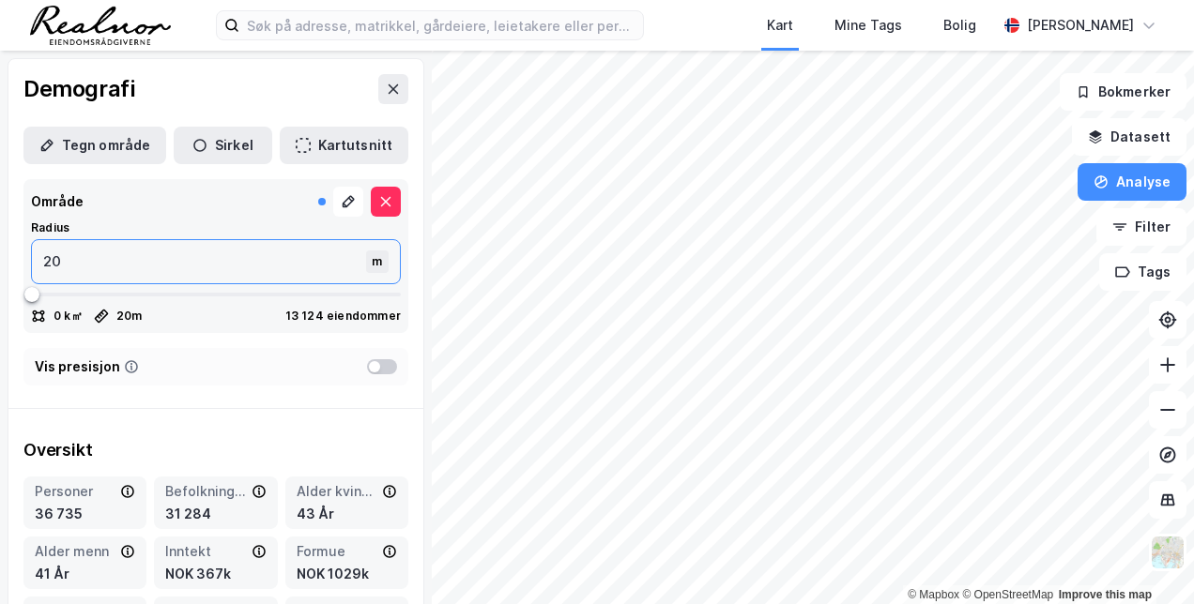
type input "200"
type input "2000"
type input "200"
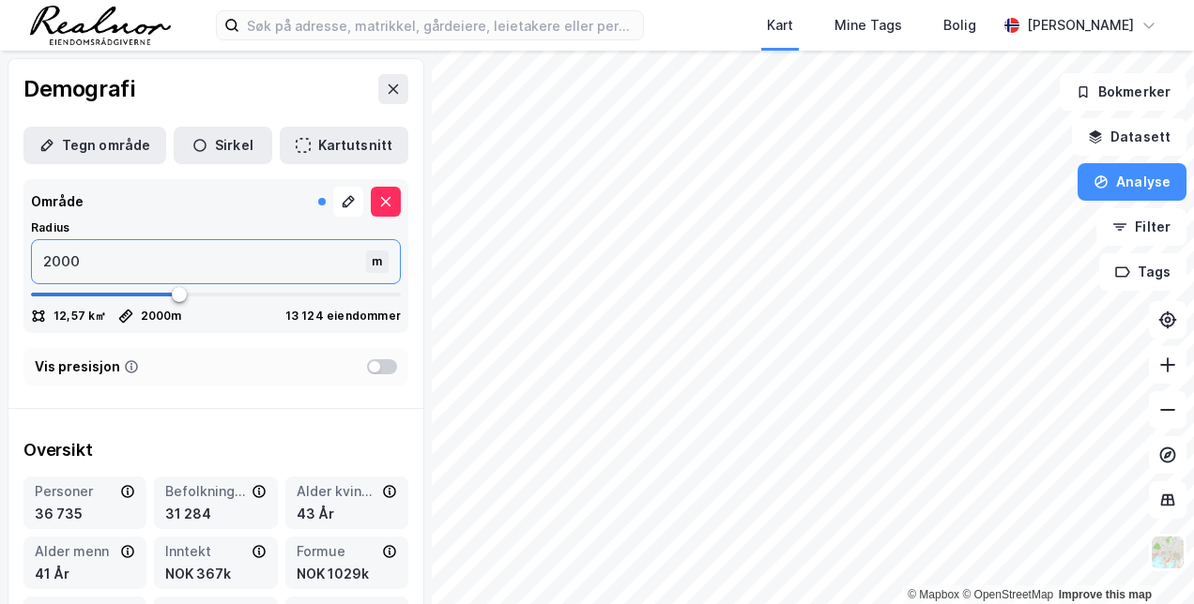
type input "200"
type input "20"
type input "205"
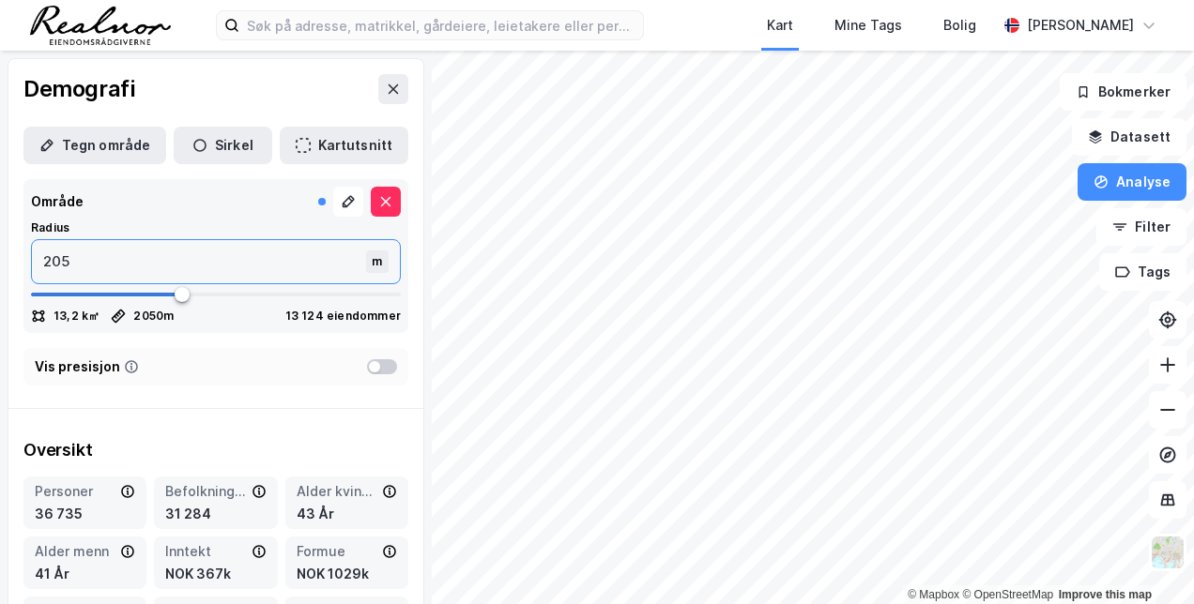
type input "2050"
type input "20500"
type input "5000"
type input "2050"
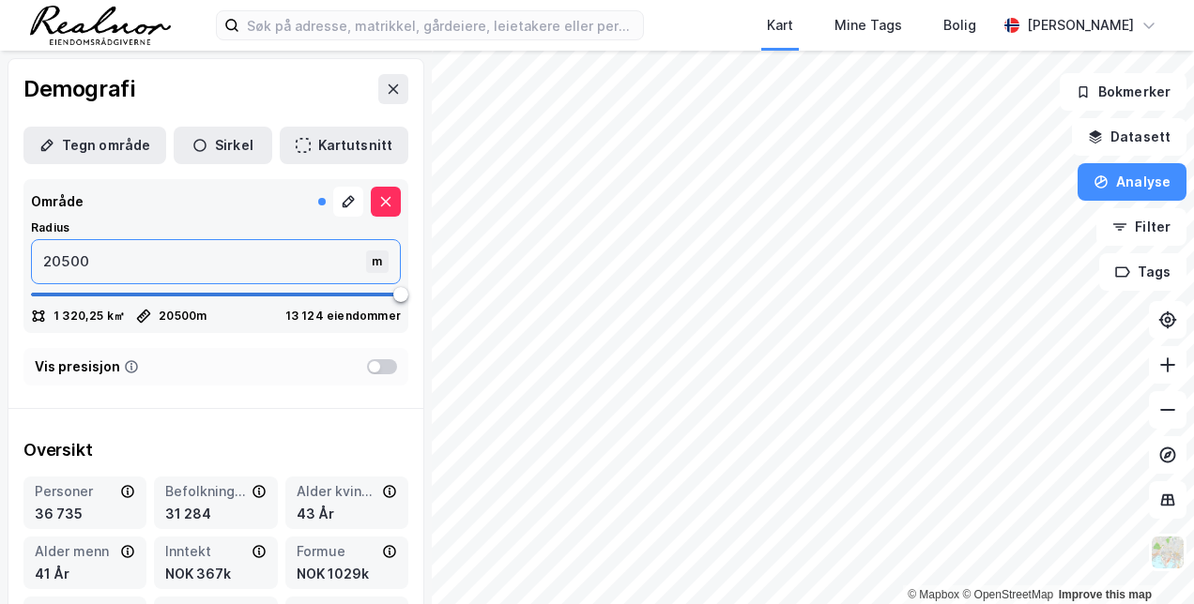
type input "2050"
type input "205"
type input "20"
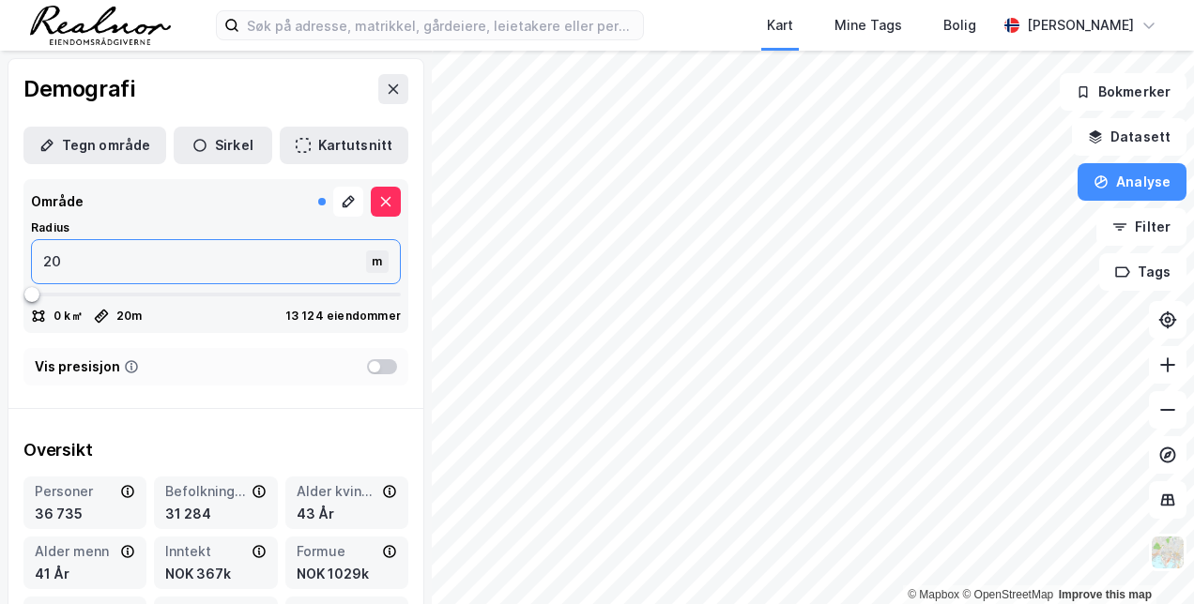
type input "200"
type input "2000"
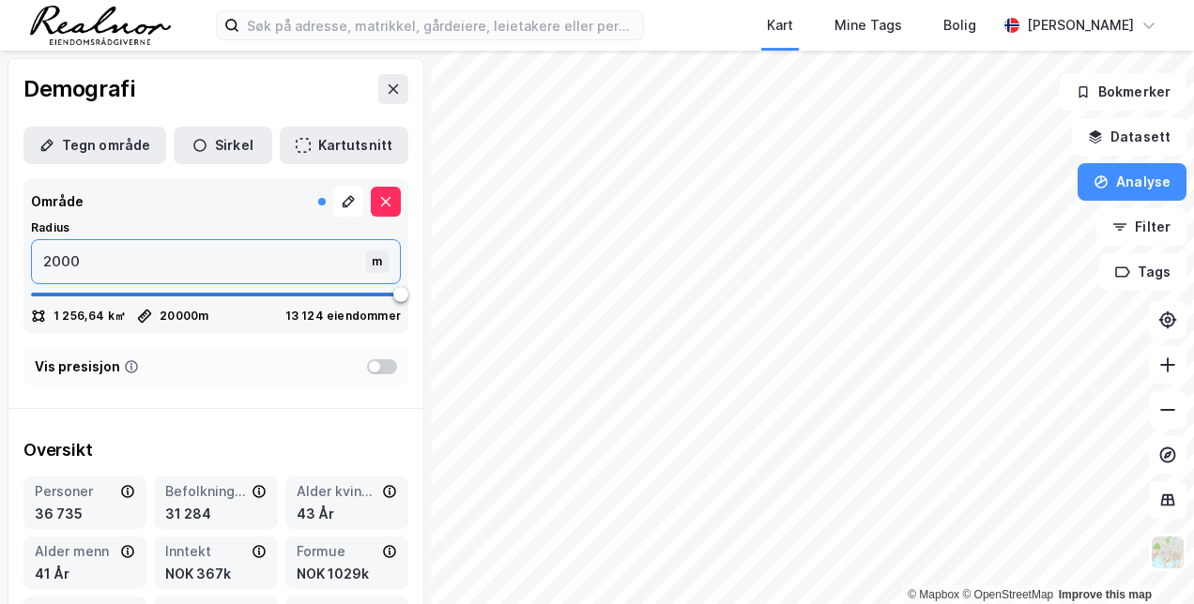
type input "20000"
type input "5000"
type input "2000"
type input "200"
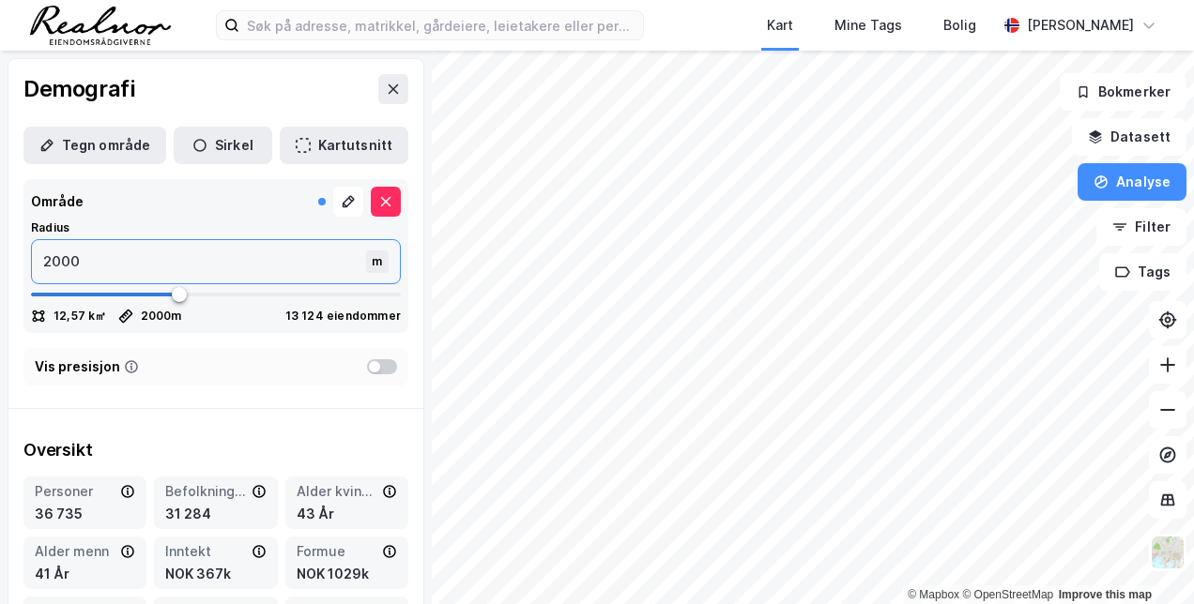
type input "200"
type input "2000"
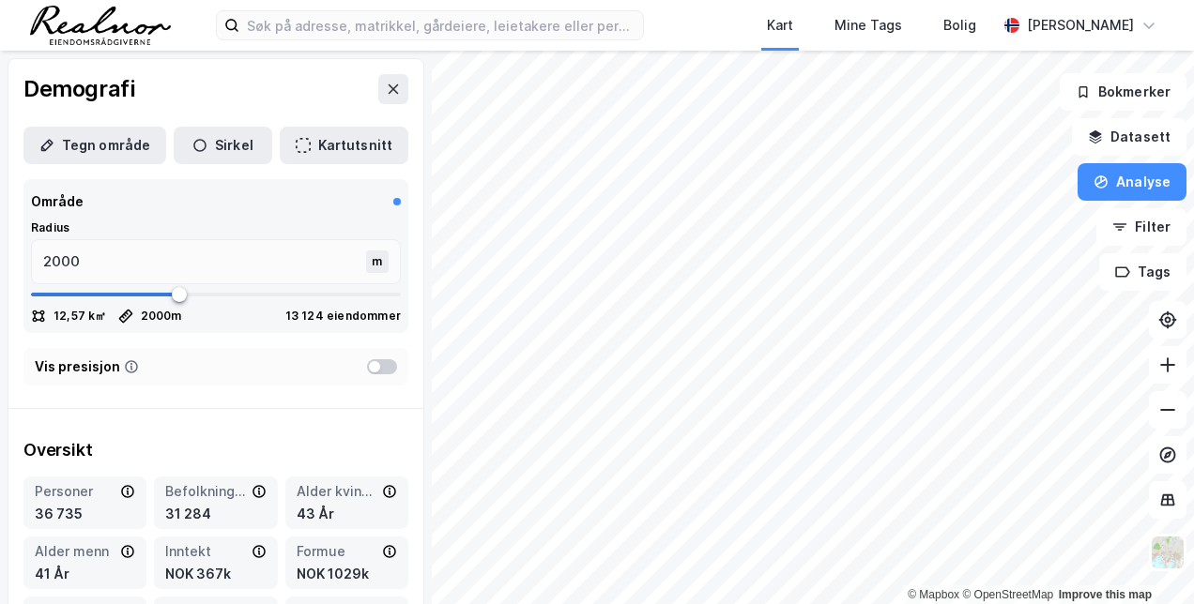
click at [386, 84] on icon at bounding box center [393, 89] width 15 height 15
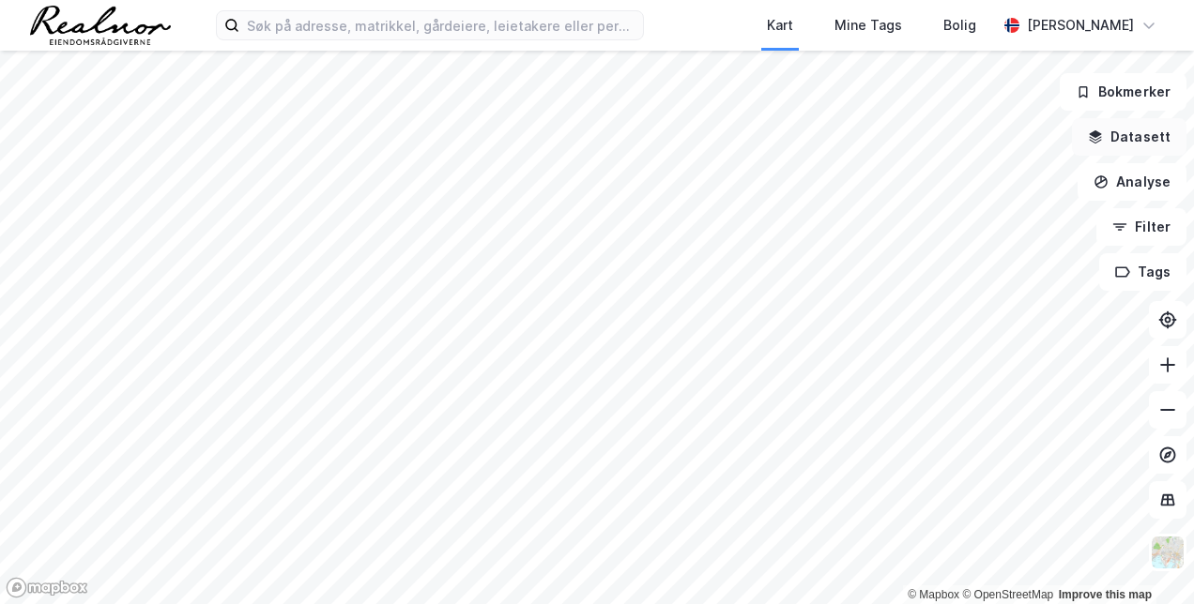
click at [1146, 131] on button "Datasett" at bounding box center [1129, 137] width 115 height 38
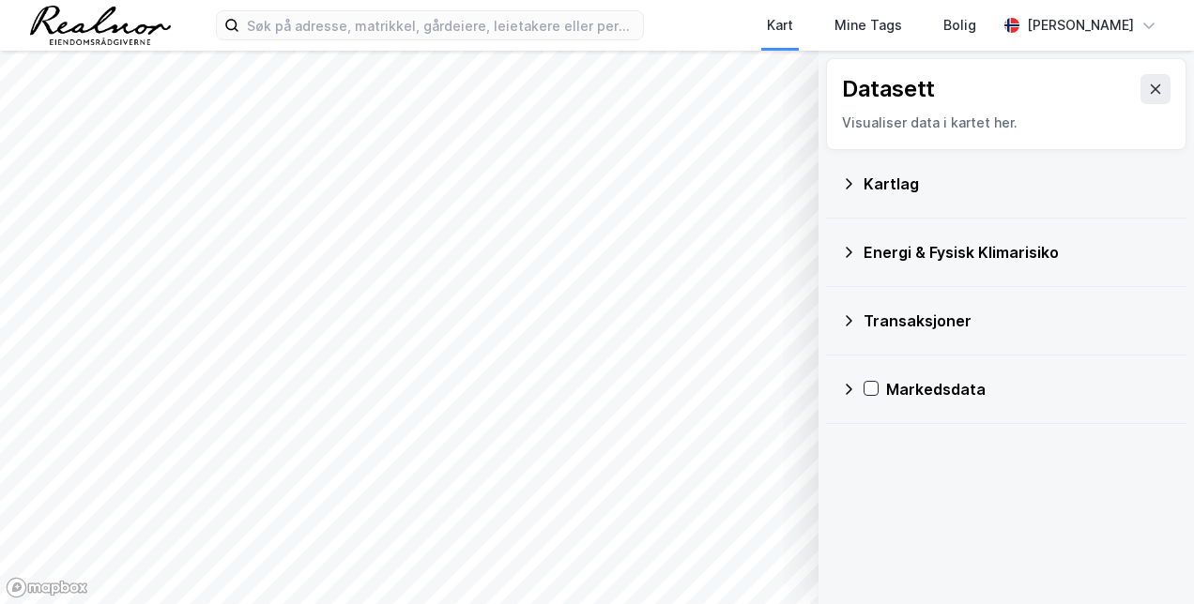
click at [860, 189] on div "Kartlag" at bounding box center [1006, 183] width 330 height 45
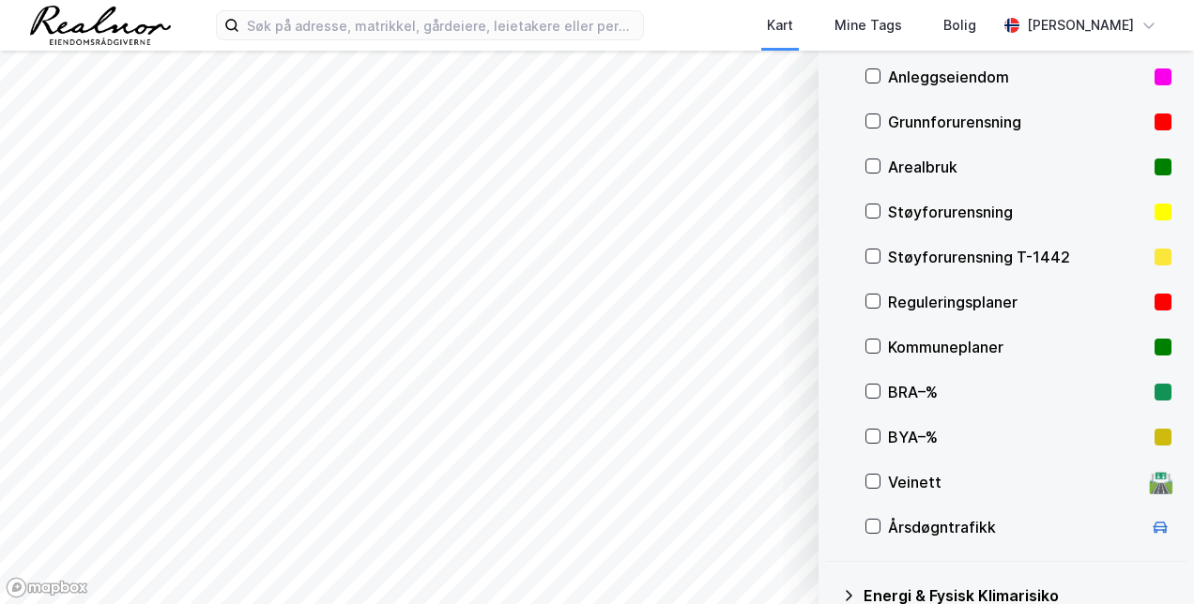
scroll to position [98, 0]
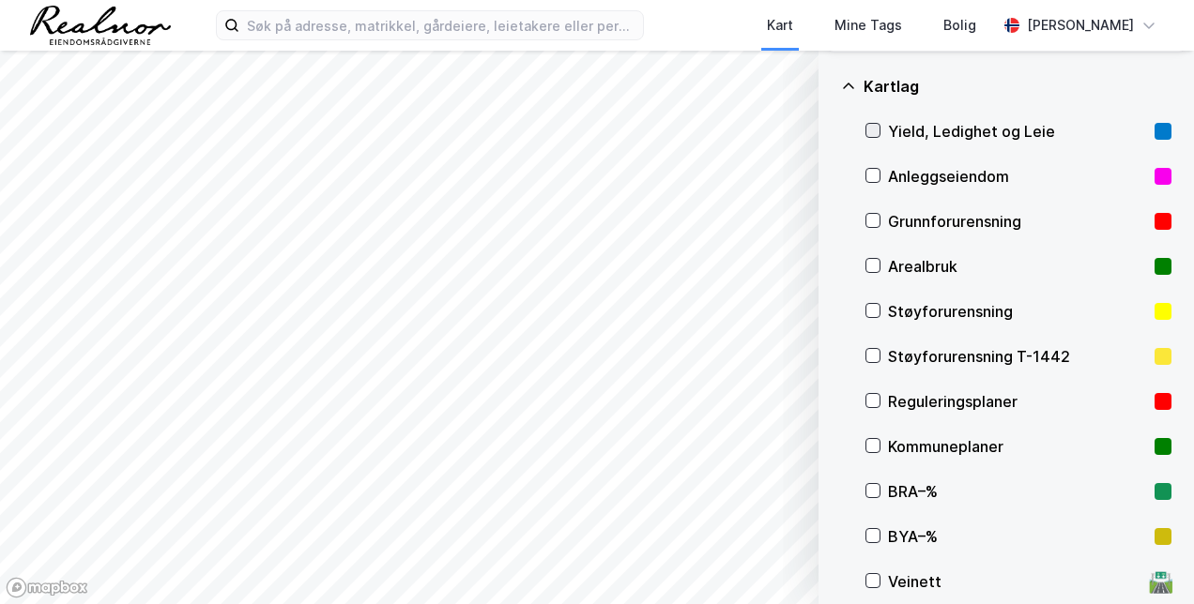
click at [870, 123] on div at bounding box center [872, 130] width 15 height 15
click at [723, 550] on button "Vis" at bounding box center [722, 556] width 156 height 30
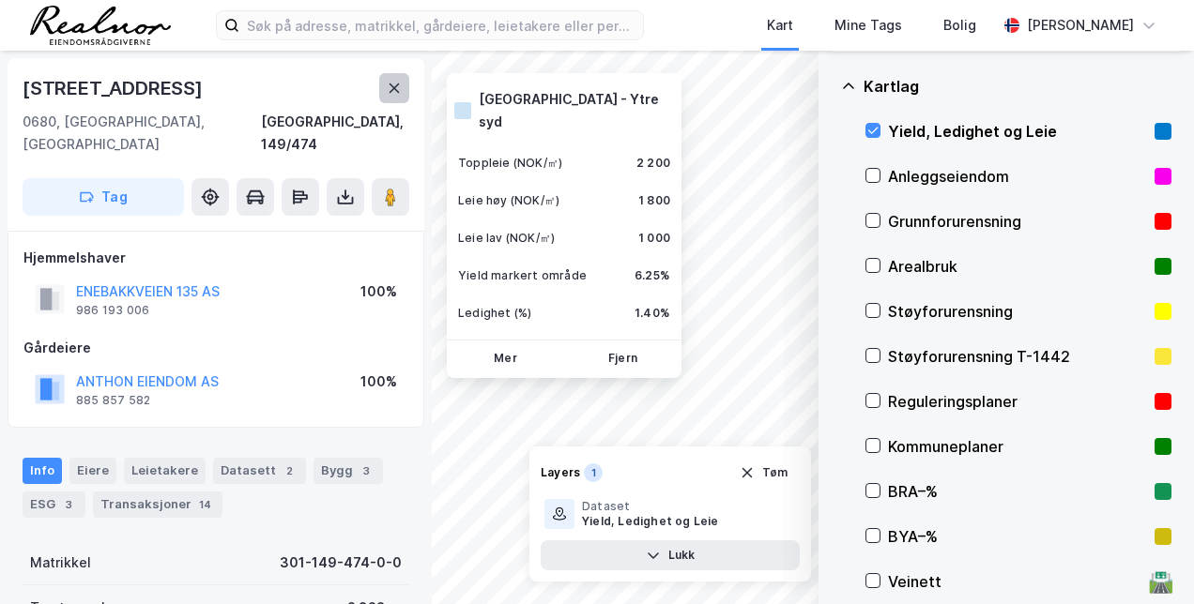
click at [387, 88] on icon at bounding box center [394, 88] width 15 height 15
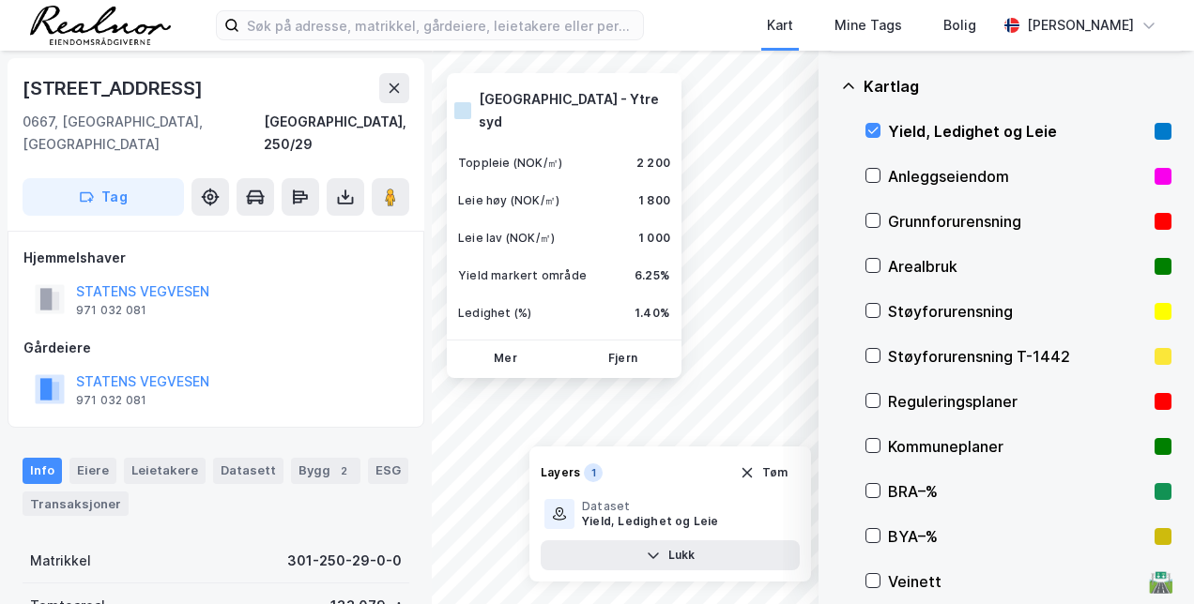
click at [661, 357] on div "© Mapbox © OpenStreetMap Improve this map [GEOGRAPHIC_DATA] - Ytre syd Toppleie…" at bounding box center [597, 328] width 1194 height 554
click at [329, 40] on div "Kart Mine Tags Bolig [PERSON_NAME]" at bounding box center [597, 25] width 1194 height 51
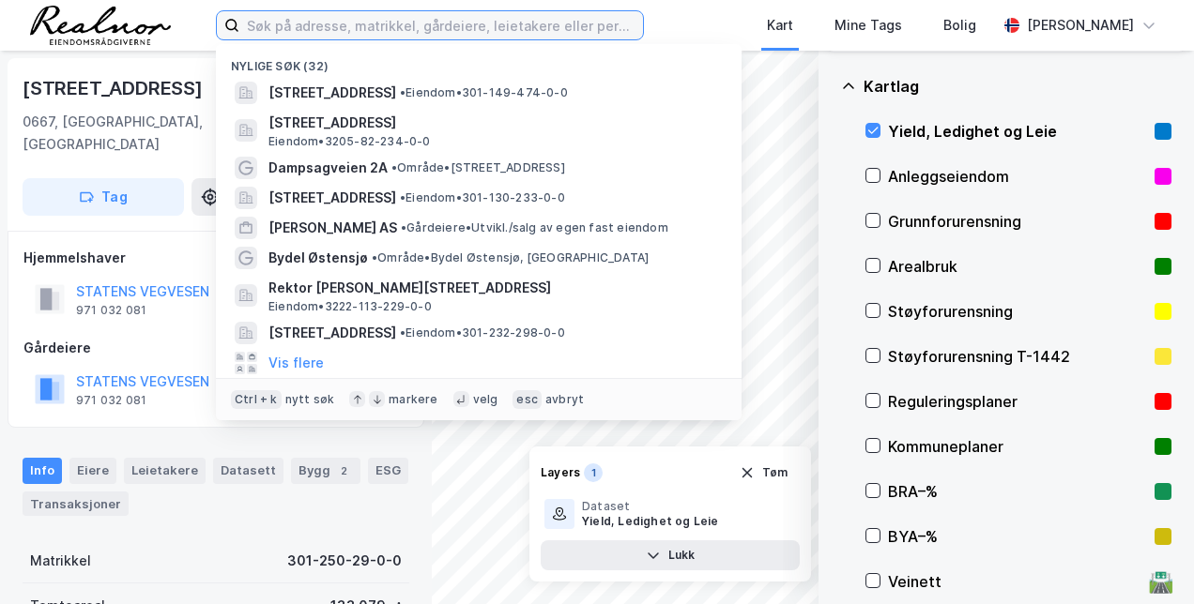
drag, startPoint x: 329, startPoint y: 40, endPoint x: 325, endPoint y: 27, distance: 13.7
click at [325, 27] on input at bounding box center [441, 25] width 404 height 28
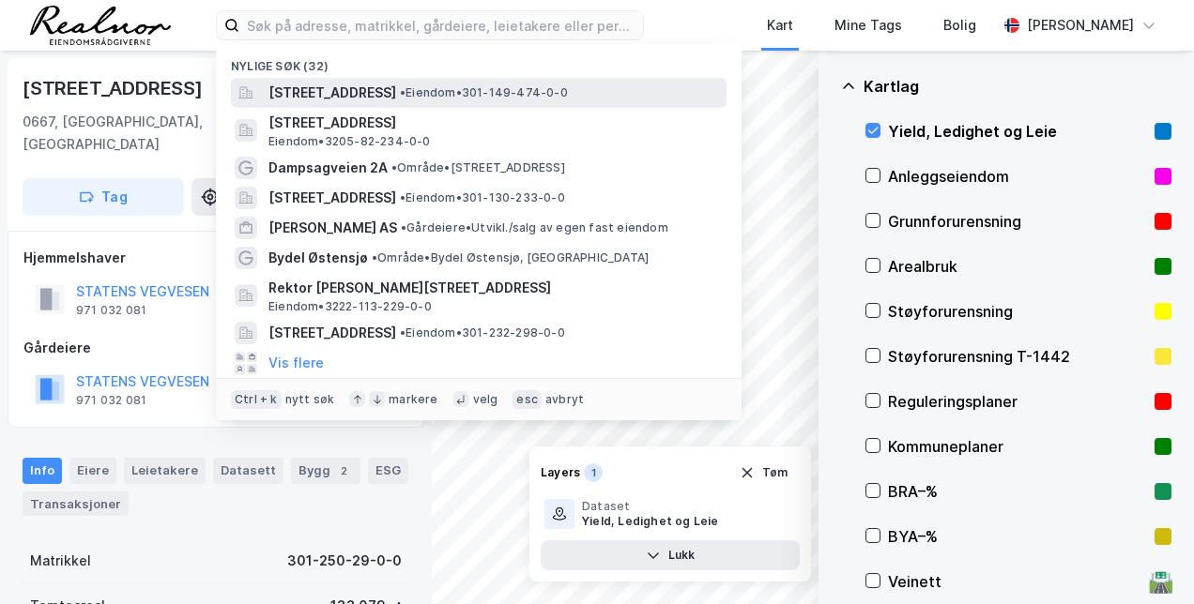
click at [336, 94] on span "[STREET_ADDRESS]" at bounding box center [332, 93] width 128 height 23
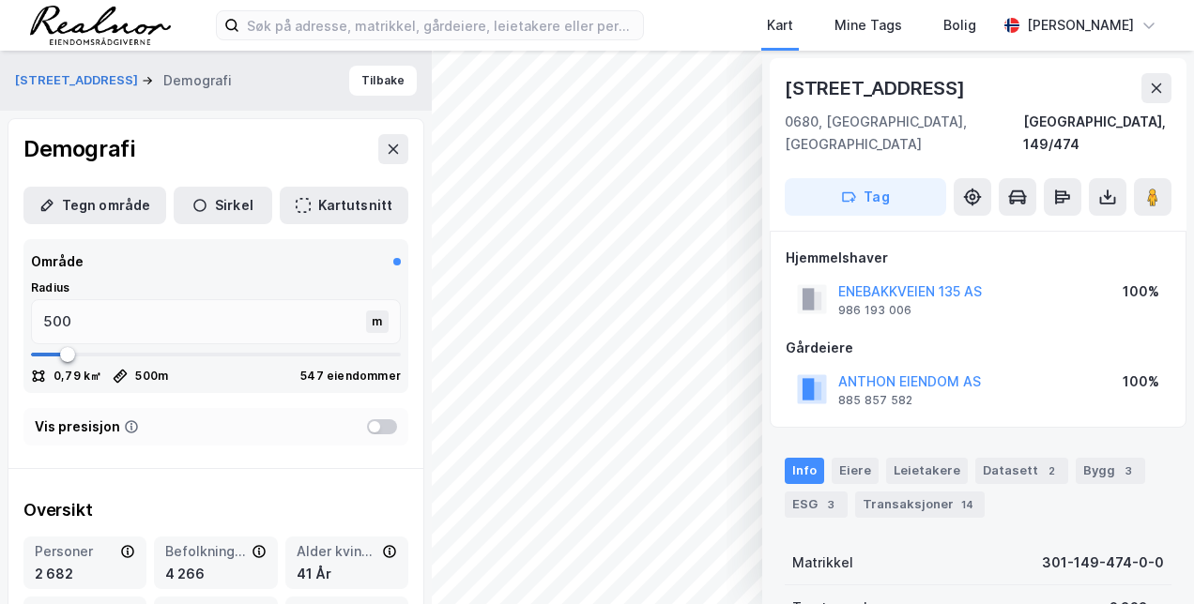
click at [237, 422] on div "Vis presisjon" at bounding box center [215, 427] width 385 height 38
click at [366, 92] on button "Tilbake" at bounding box center [383, 81] width 68 height 30
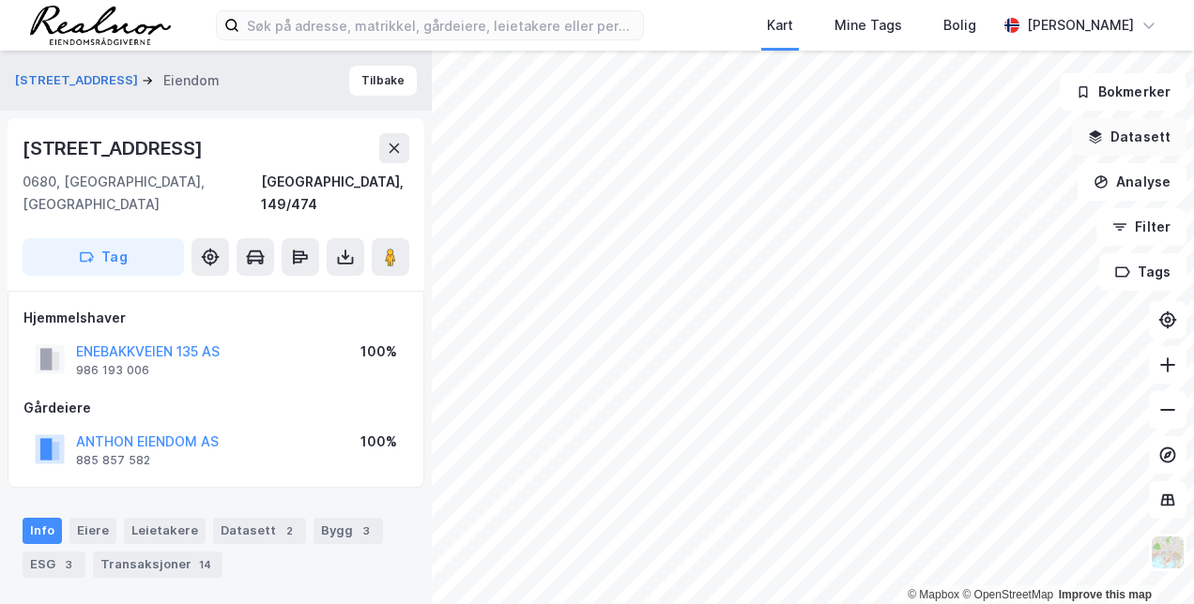
click at [1128, 144] on button "Datasett" at bounding box center [1129, 137] width 115 height 38
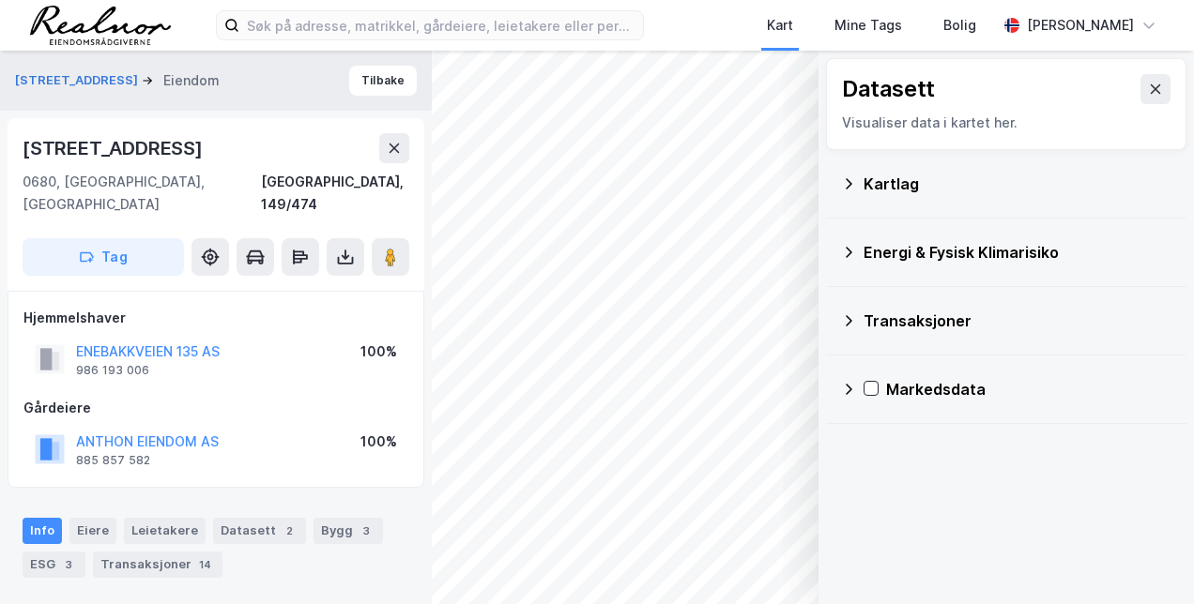
click at [903, 193] on div "Kartlag" at bounding box center [1018, 184] width 308 height 23
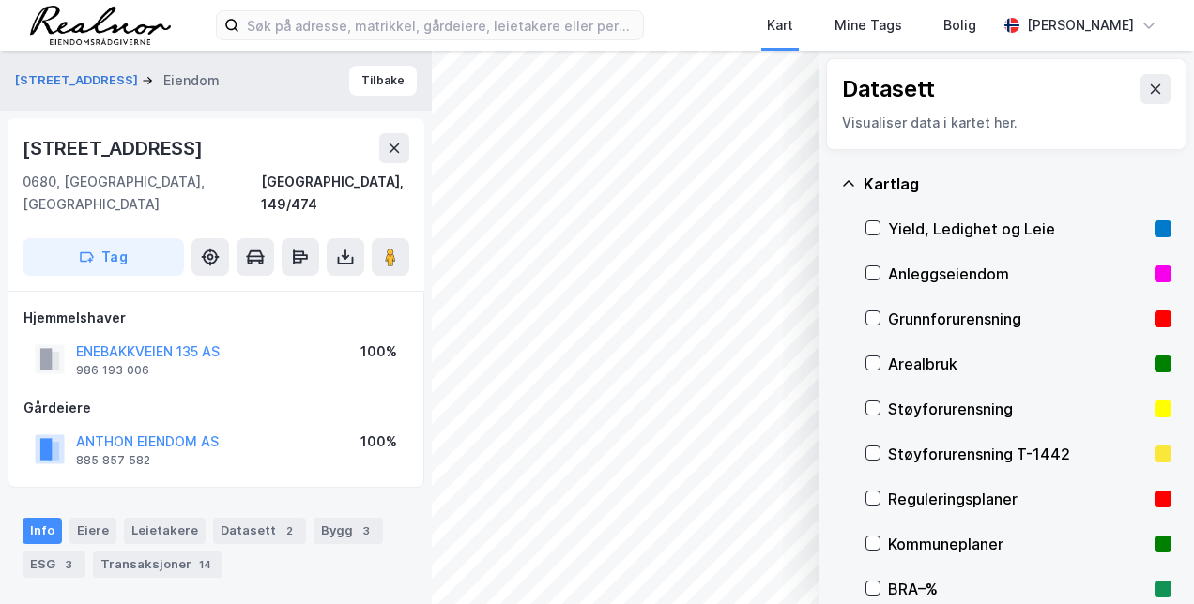
click at [864, 231] on div "Kartlag Yield, Ledighet og Leie Anleggseiendom Grunnforurensning Arealbruk Støy…" at bounding box center [1006, 454] width 360 height 609
click at [870, 229] on icon at bounding box center [873, 228] width 10 height 7
click at [739, 551] on button "Vis" at bounding box center [722, 556] width 156 height 30
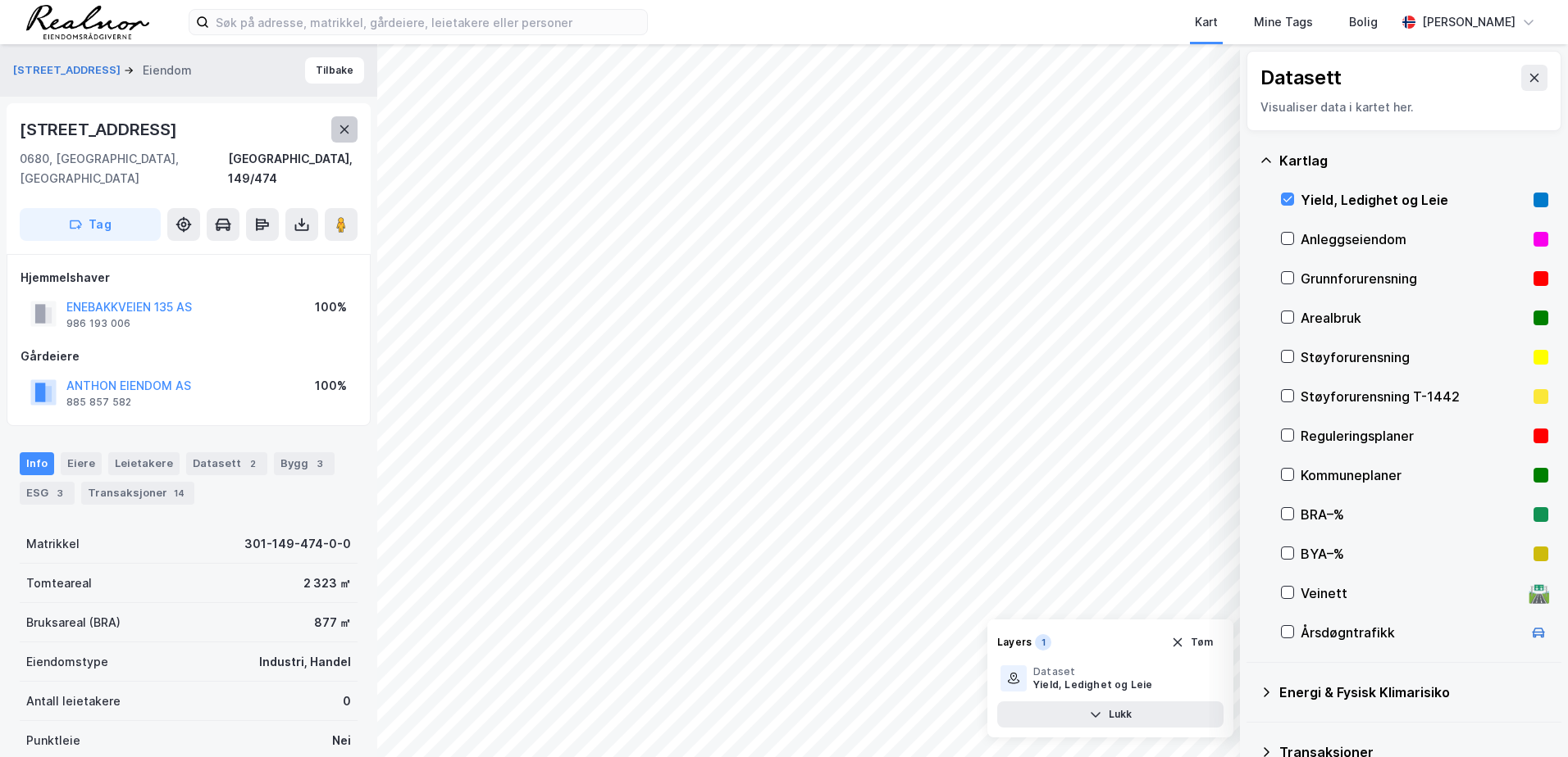
click at [350, 134] on icon at bounding box center [344, 129] width 13 height 13
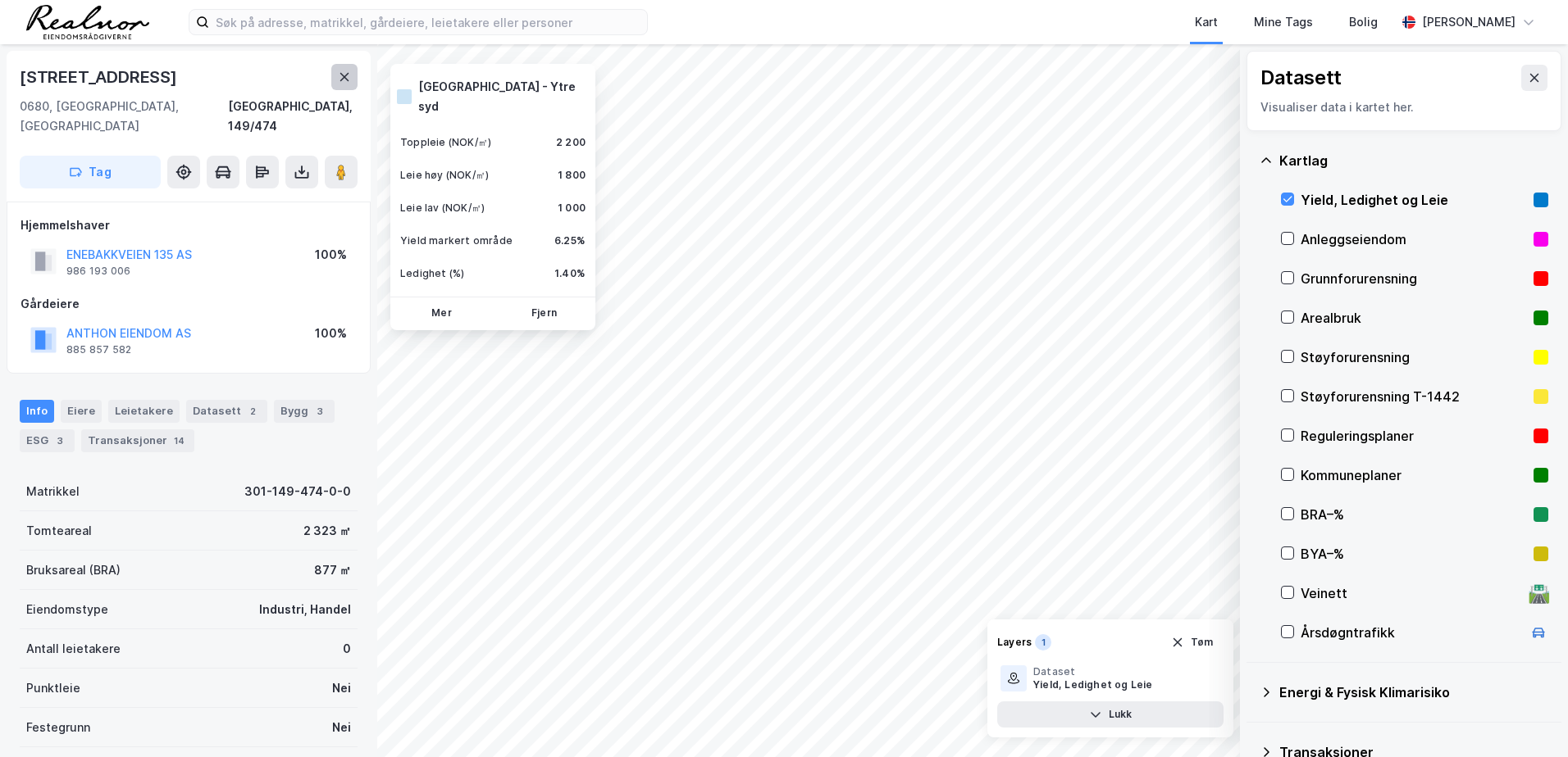
click at [344, 79] on icon at bounding box center [344, 77] width 13 height 13
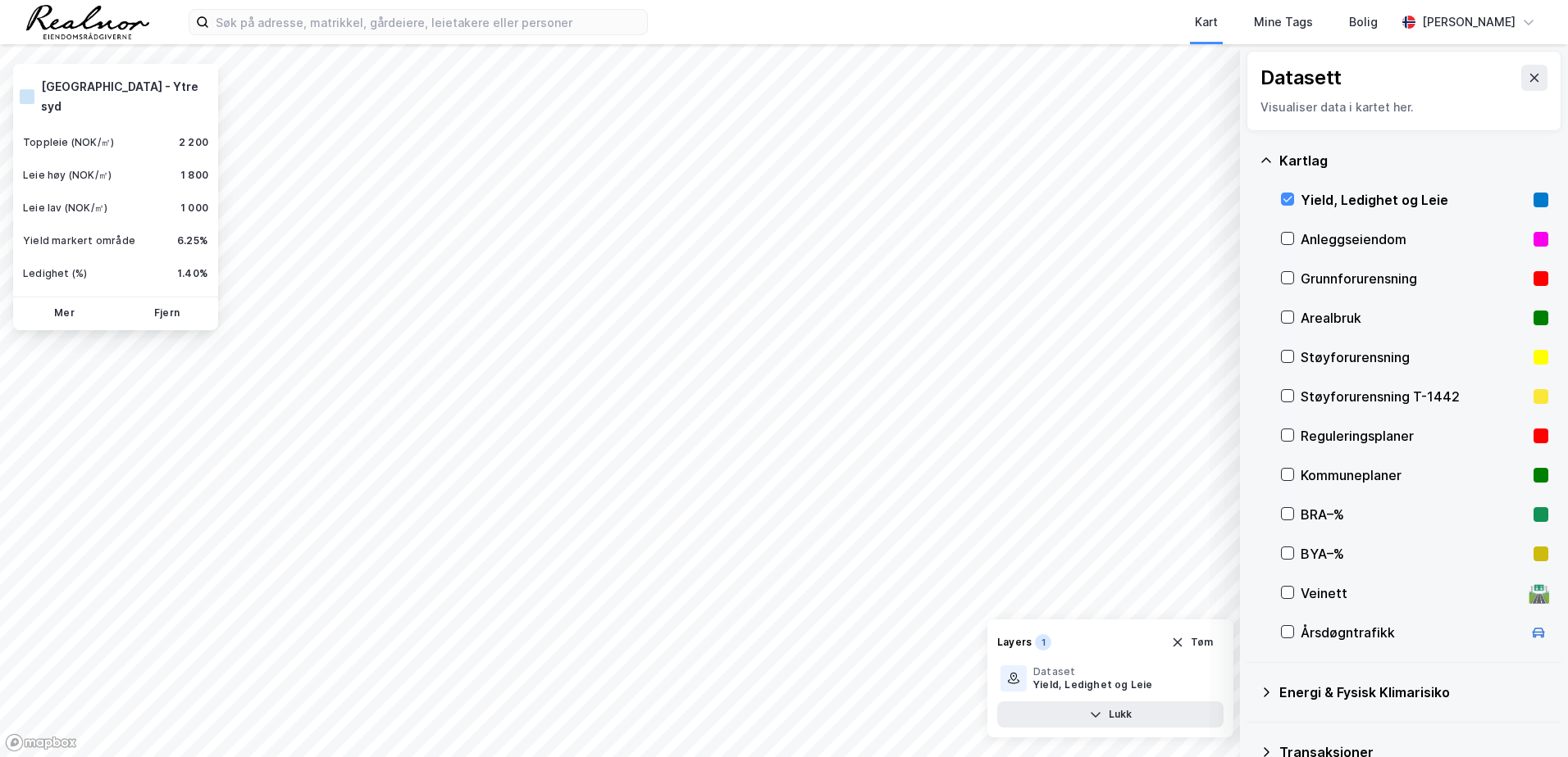
click at [66, 267] on div "Ledighet (%)" at bounding box center [54, 273] width 64 height 13
click at [196, 267] on div "1.40%" at bounding box center [193, 273] width 31 height 13
click at [215, 300] on div "Fjern" at bounding box center [166, 313] width 102 height 26
click at [167, 300] on button "Fjern" at bounding box center [167, 313] width 96 height 26
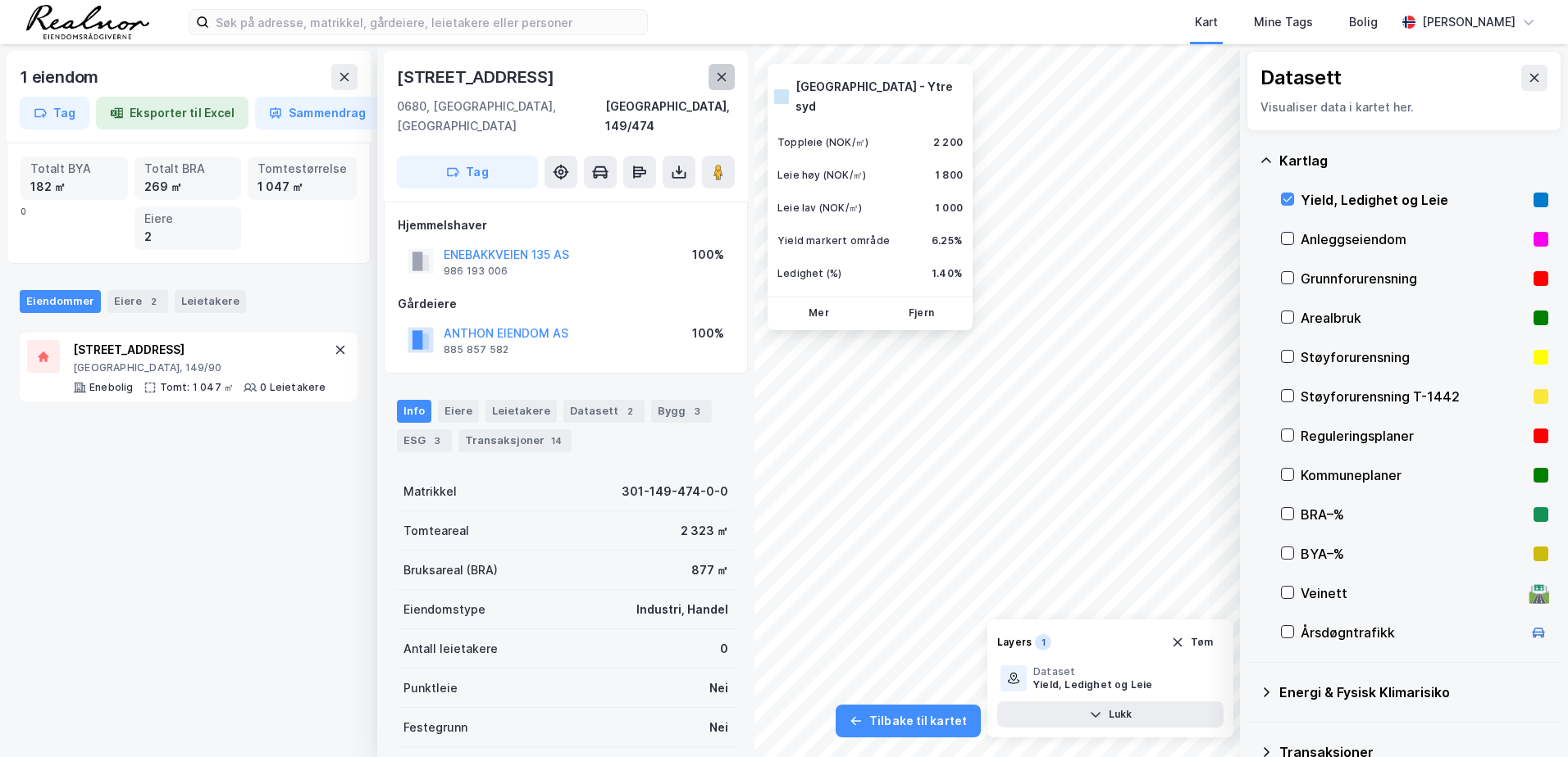
click at [713, 80] on button at bounding box center [722, 77] width 26 height 26
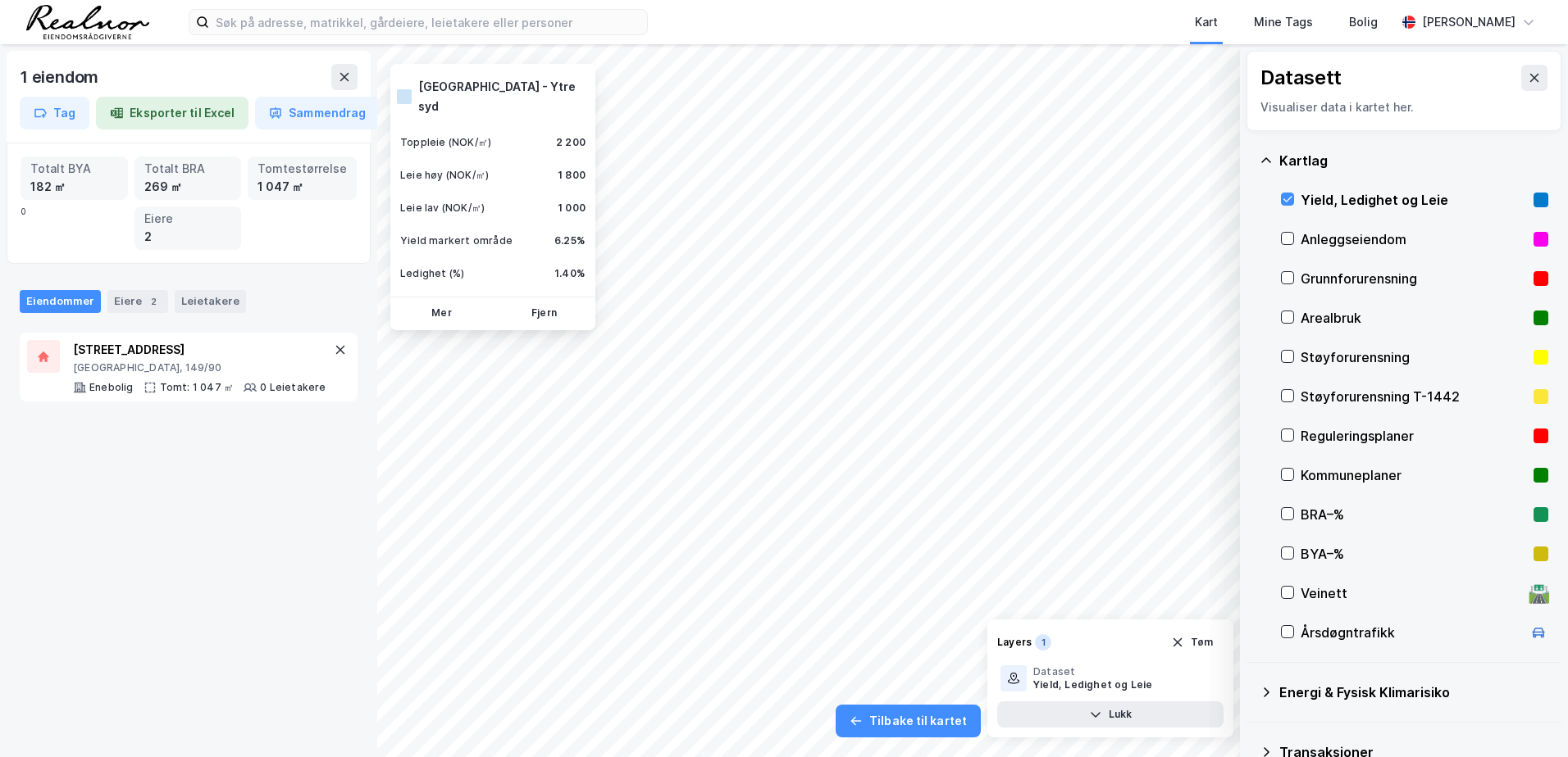
click at [1042, 86] on div "Datasett" at bounding box center [1404, 78] width 287 height 26
click at [1042, 80] on button at bounding box center [1534, 78] width 26 height 26
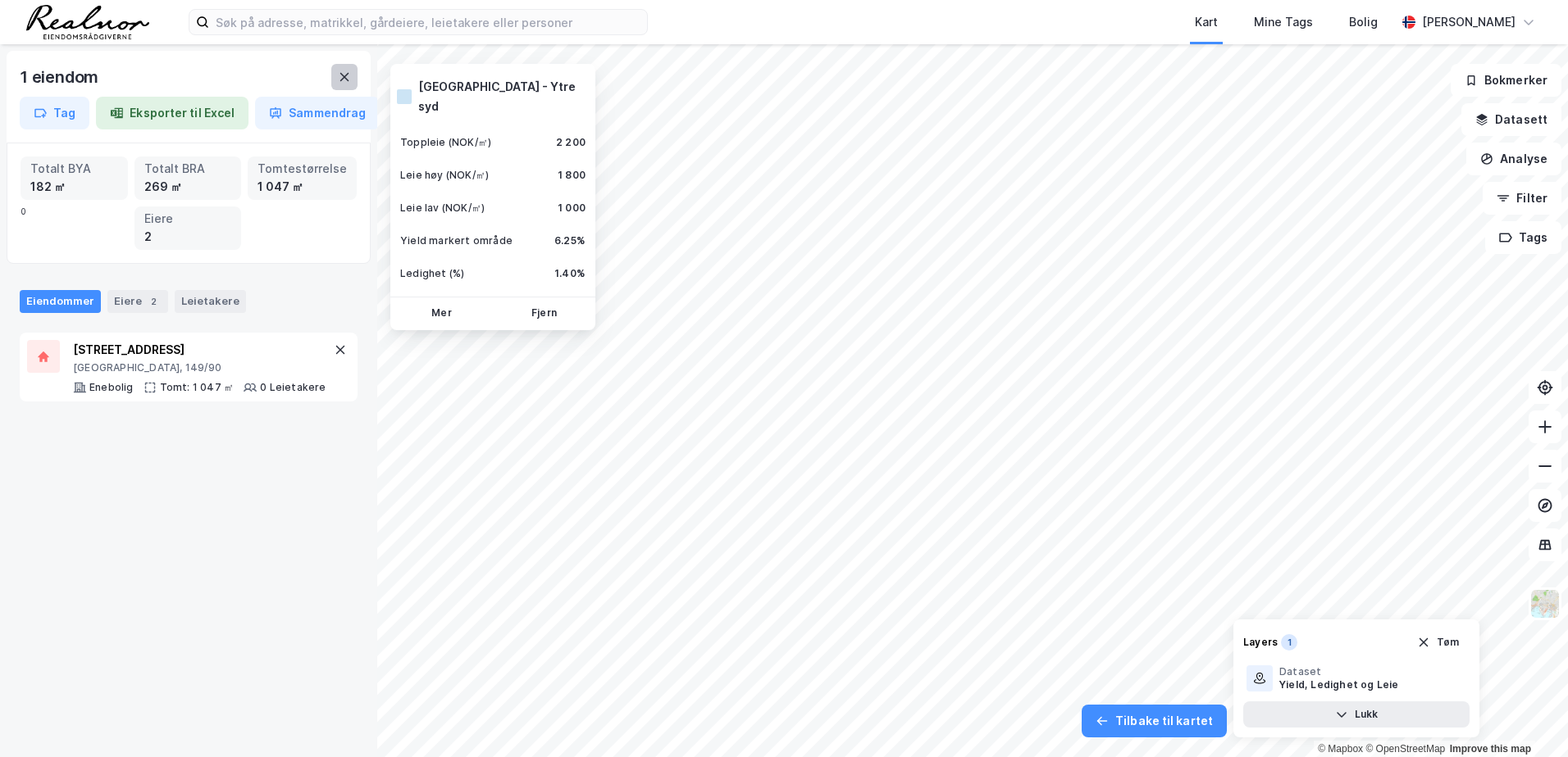
click at [345, 88] on button at bounding box center [344, 77] width 26 height 26
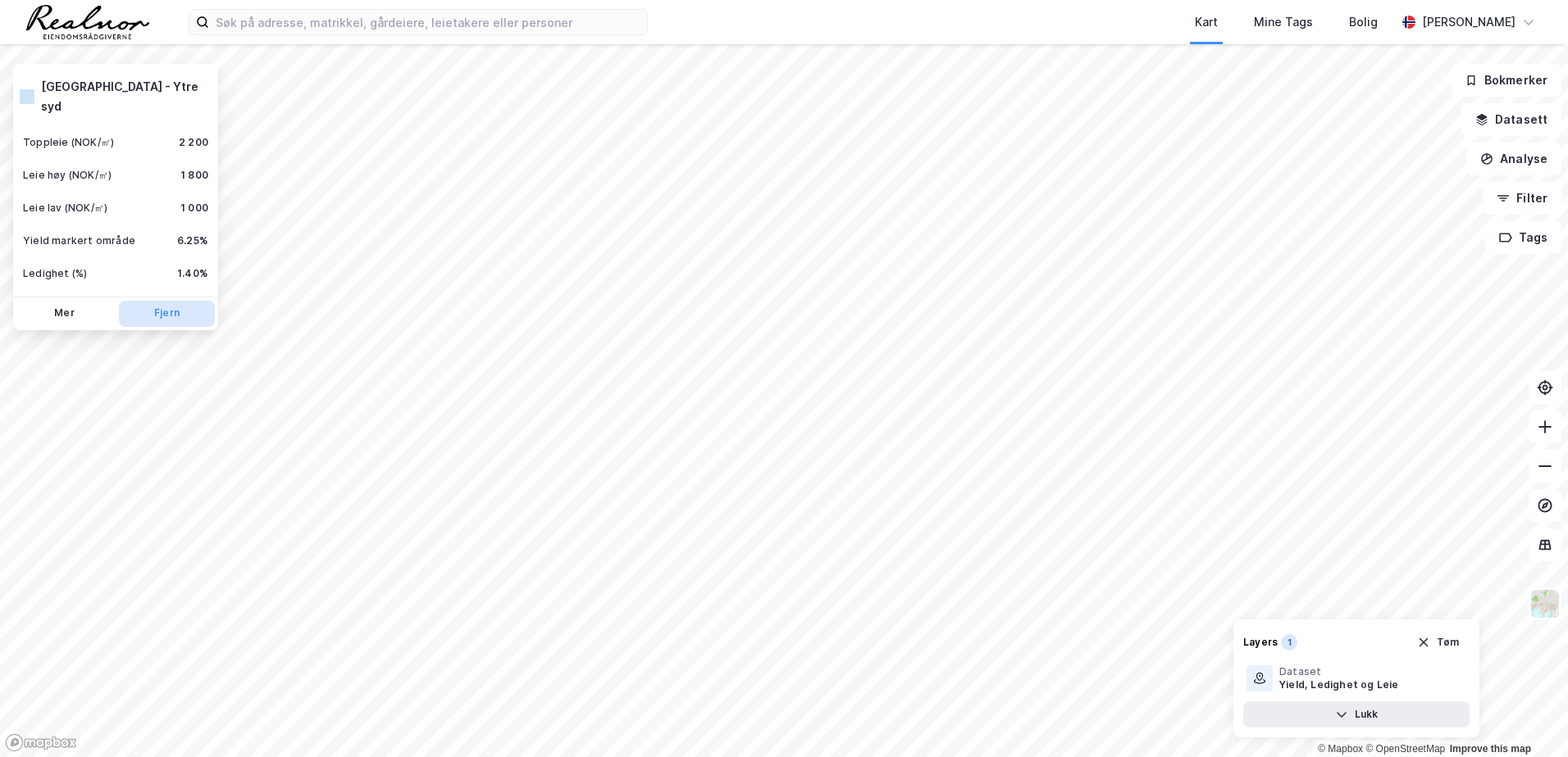
click at [164, 300] on button "Fjern" at bounding box center [167, 313] width 96 height 26
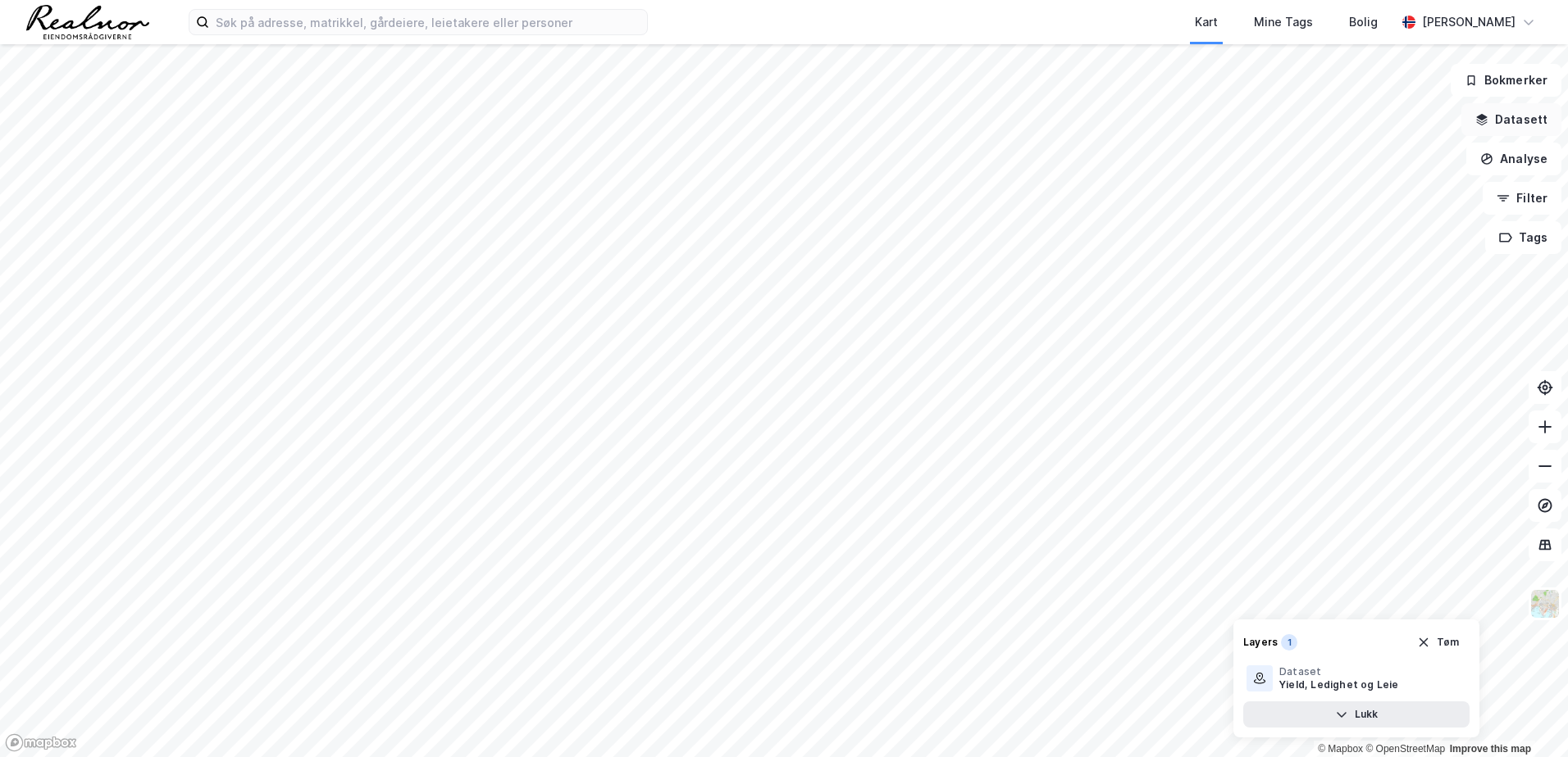
click at [1042, 125] on button "Datasett" at bounding box center [1511, 120] width 100 height 33
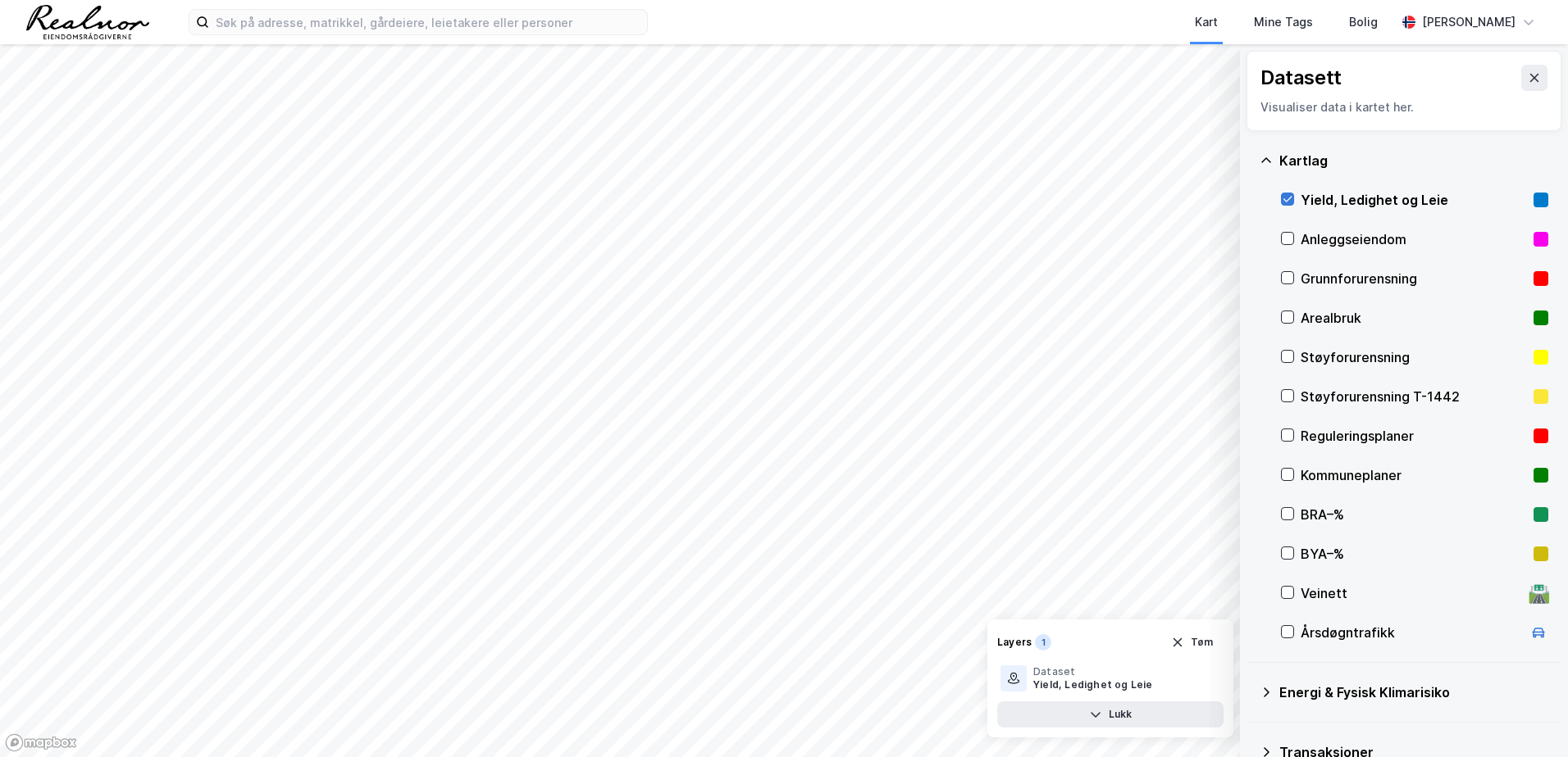
click at [1042, 196] on icon at bounding box center [1287, 199] width 11 height 11
click at [1042, 84] on button at bounding box center [1534, 78] width 26 height 26
